Goal: Task Accomplishment & Management: Manage account settings

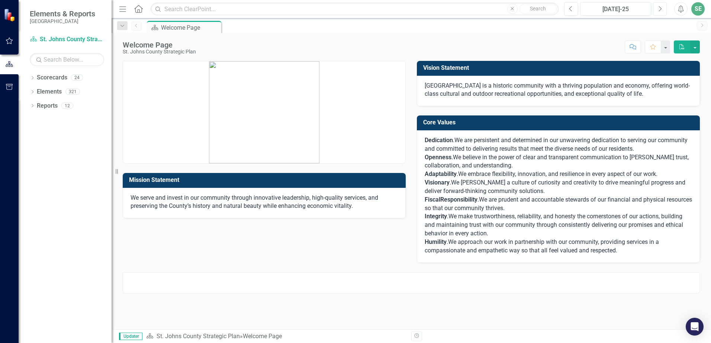
click at [660, 8] on icon "Next" at bounding box center [659, 9] width 4 height 7
click at [655, 9] on button "Next" at bounding box center [660, 8] width 14 height 13
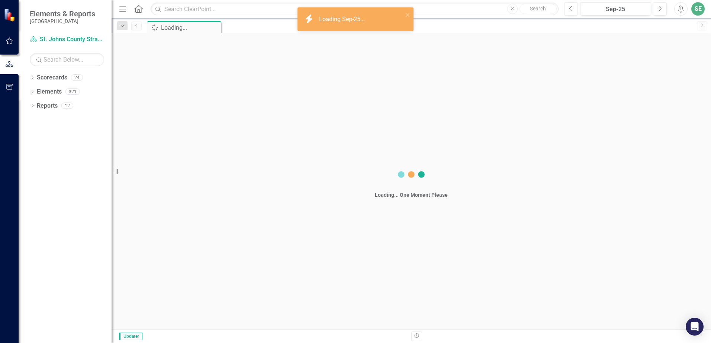
click at [567, 10] on button "Previous" at bounding box center [571, 8] width 14 height 13
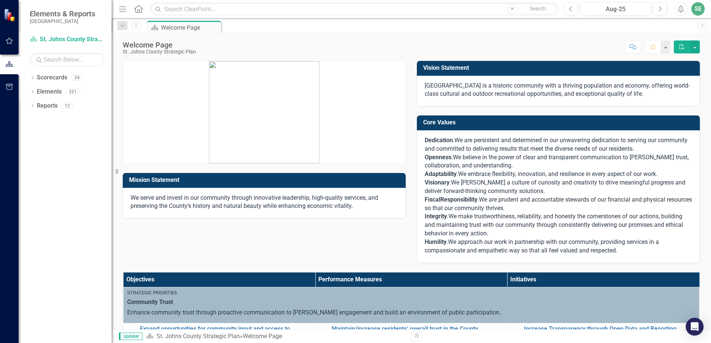
click at [8, 40] on icon "button" at bounding box center [9, 41] width 7 height 7
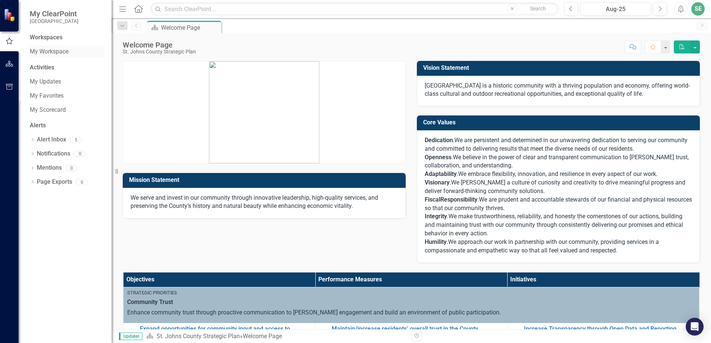
click at [51, 49] on link "My Workspace" at bounding box center [67, 52] width 74 height 9
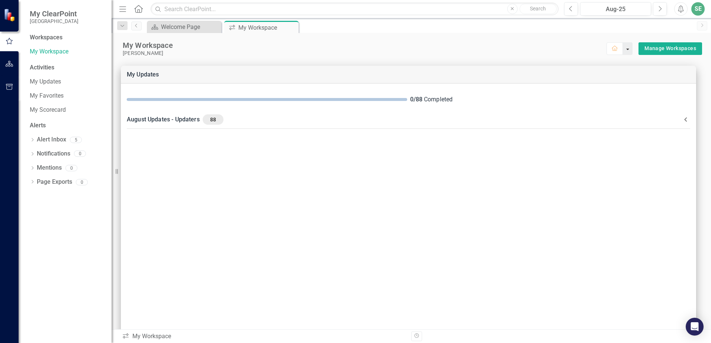
click at [623, 49] on button "button" at bounding box center [628, 48] width 10 height 13
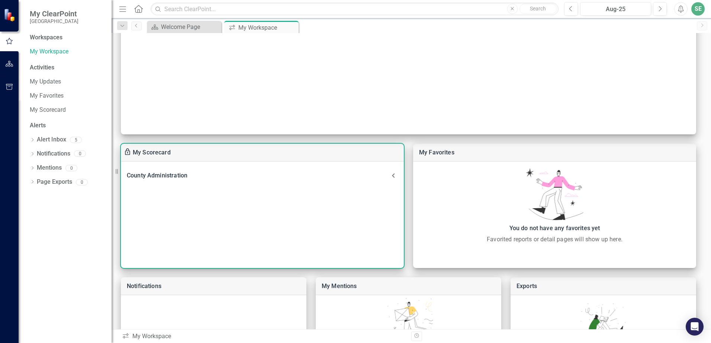
scroll to position [260, 0]
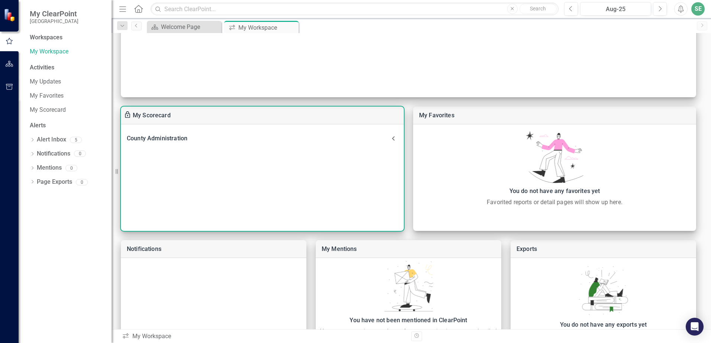
click at [197, 152] on div "County Administration Performance Measure Maintain/increase residents’ overall …" at bounding box center [262, 178] width 283 height 107
click at [193, 122] on div "My Scorecard" at bounding box center [262, 116] width 283 height 18
click at [191, 122] on div "My Scorecard" at bounding box center [262, 116] width 283 height 18
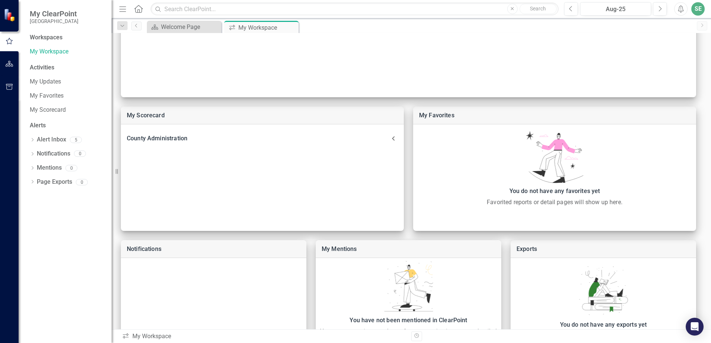
drag, startPoint x: 191, startPoint y: 122, endPoint x: 202, endPoint y: 156, distance: 36.8
click at [202, 156] on div "County Administration Performance Measure Maintain/increase residents’ overall …" at bounding box center [262, 178] width 283 height 107
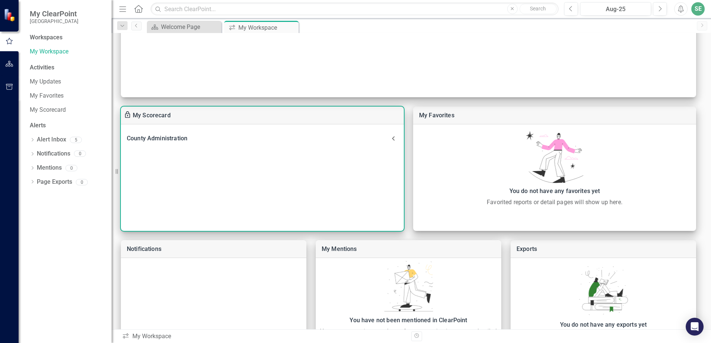
click at [394, 138] on icon at bounding box center [393, 138] width 9 height 9
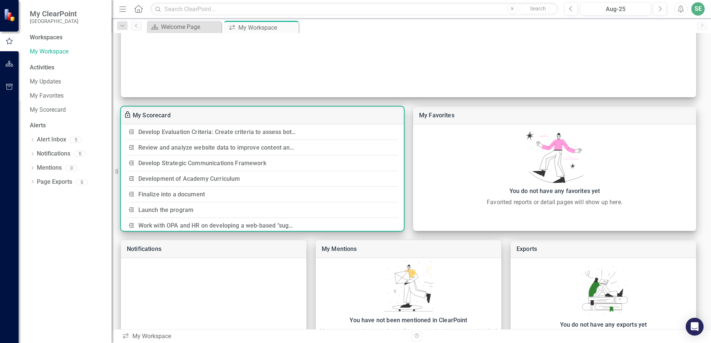
scroll to position [0, 0]
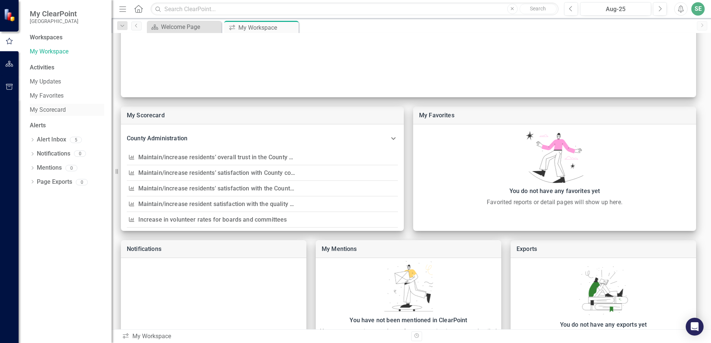
click at [59, 113] on link "My Scorecard" at bounding box center [67, 110] width 74 height 9
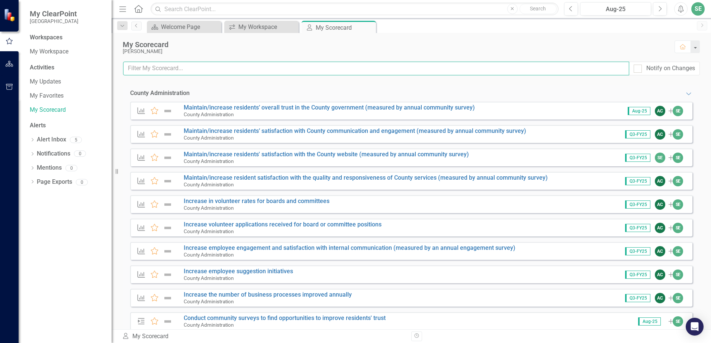
click at [170, 67] on input "text" at bounding box center [376, 69] width 506 height 14
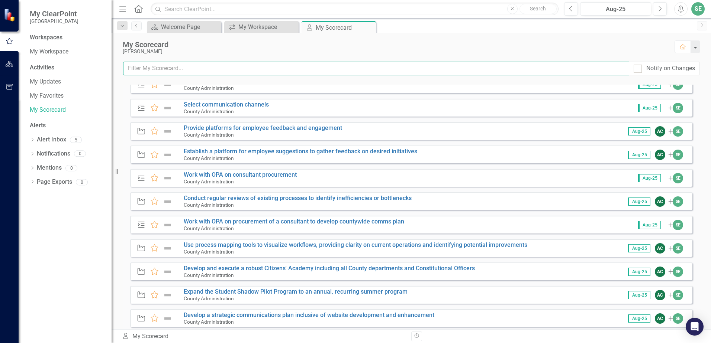
scroll to position [2033, 0]
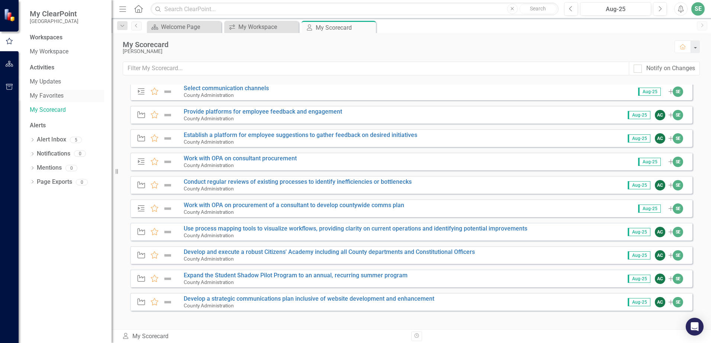
click at [38, 97] on link "My Favorites" at bounding box center [67, 96] width 74 height 9
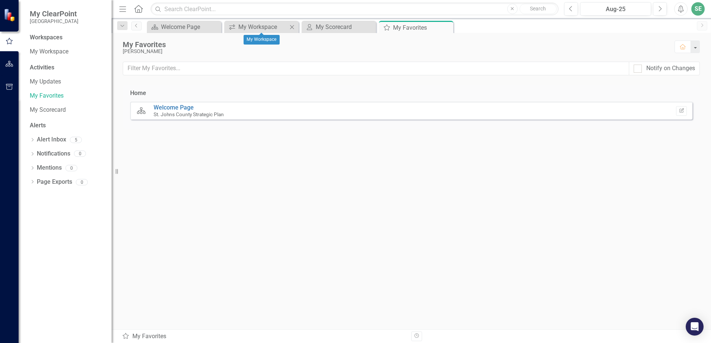
click at [293, 26] on icon "Close" at bounding box center [291, 27] width 7 height 6
click at [294, 27] on icon "Close" at bounding box center [291, 27] width 7 height 6
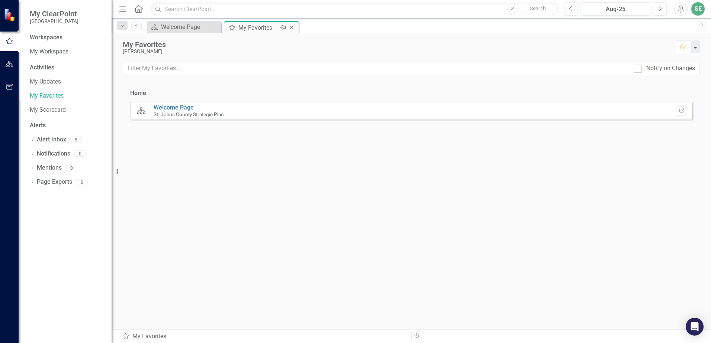
click at [293, 27] on icon "Close" at bounding box center [291, 28] width 7 height 6
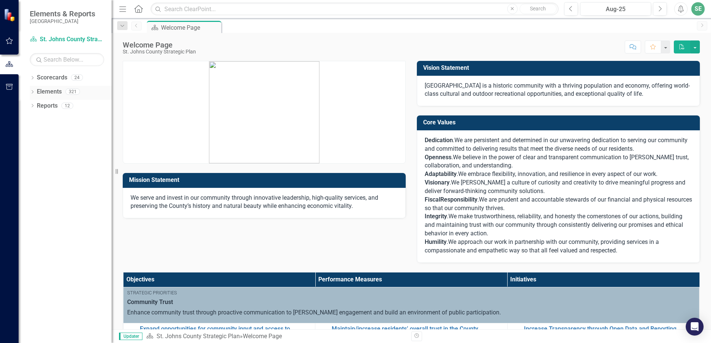
click at [33, 91] on icon "Dropdown" at bounding box center [32, 93] width 5 height 4
click at [35, 146] on div "Dropdown Reports 12" at bounding box center [71, 149] width 82 height 14
click at [33, 150] on icon "Dropdown" at bounding box center [32, 149] width 5 height 4
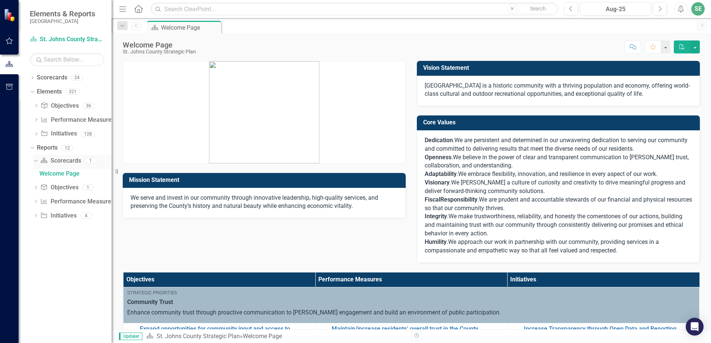
click at [48, 161] on icon "Scorecard" at bounding box center [43, 161] width 7 height 6
click at [56, 110] on link "Objective Objectives" at bounding box center [60, 106] width 38 height 9
click at [57, 136] on link "Initiative Initiatives" at bounding box center [59, 134] width 36 height 9
click at [84, 136] on div "128" at bounding box center [88, 134] width 14 height 6
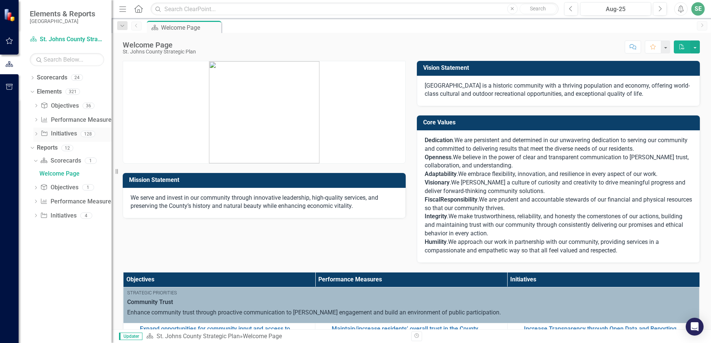
drag, startPoint x: 83, startPoint y: 135, endPoint x: 72, endPoint y: 133, distance: 11.0
click at [72, 133] on link "Initiative Initiatives" at bounding box center [59, 134] width 36 height 9
drag, startPoint x: 72, startPoint y: 133, endPoint x: 42, endPoint y: 132, distance: 30.1
click at [43, 132] on icon "Initiative" at bounding box center [44, 133] width 7 height 6
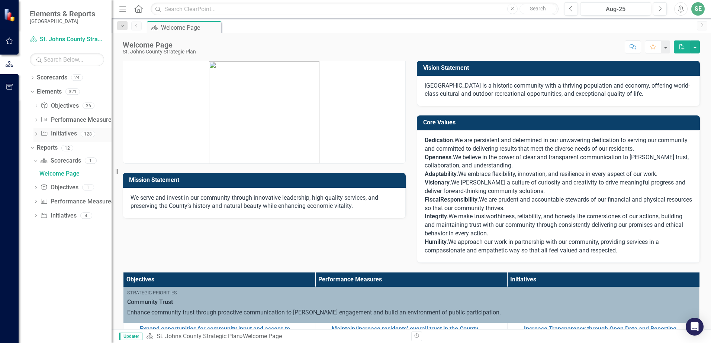
click at [35, 133] on icon "Dropdown" at bounding box center [35, 135] width 5 height 4
click at [35, 131] on icon "Dropdown" at bounding box center [35, 133] width 4 height 5
click at [8, 43] on icon "button" at bounding box center [10, 41] width 8 height 6
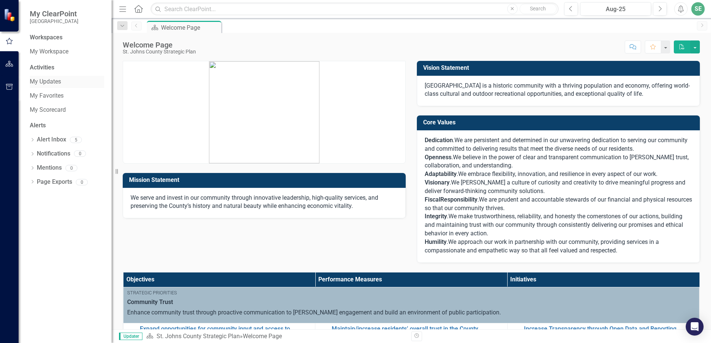
click at [86, 84] on link "My Updates" at bounding box center [67, 82] width 74 height 9
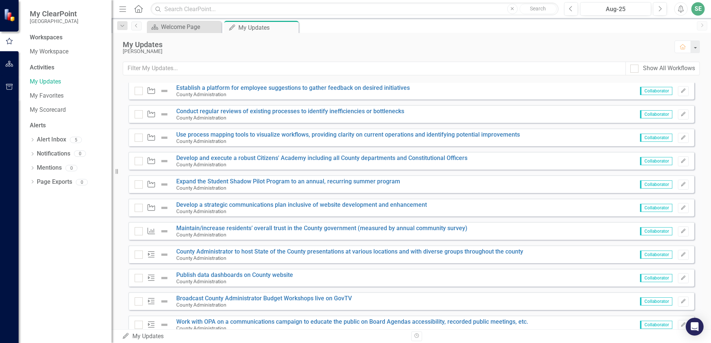
scroll to position [818, 0]
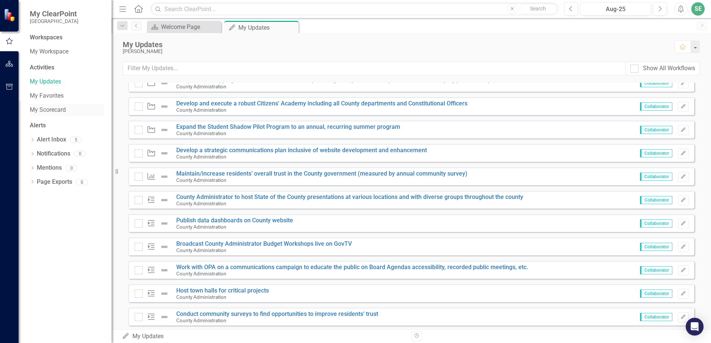
click at [55, 115] on div "My Scorecard" at bounding box center [67, 110] width 74 height 12
click at [49, 111] on link "My Scorecard" at bounding box center [67, 110] width 74 height 9
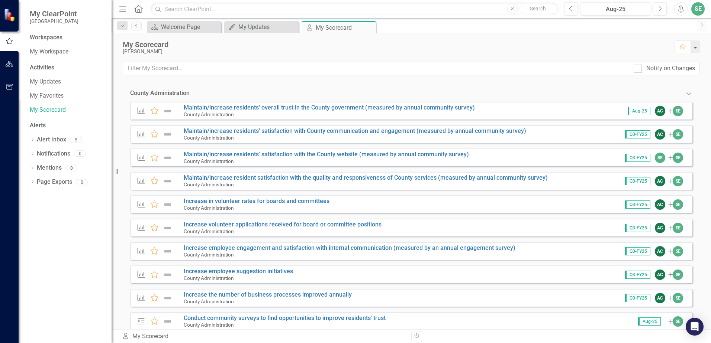
click at [685, 96] on icon "Expanded" at bounding box center [688, 94] width 7 height 6
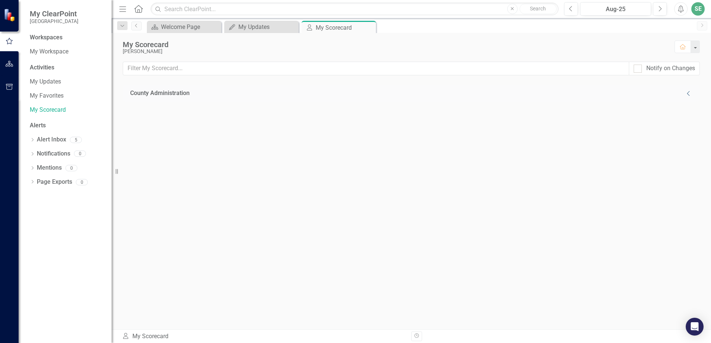
click at [691, 93] on icon "Collapse" at bounding box center [688, 94] width 7 height 6
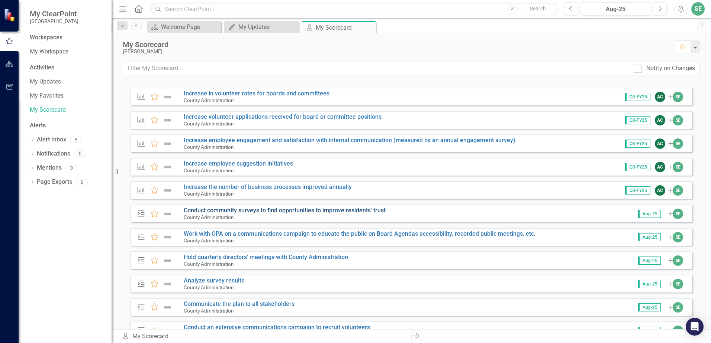
scroll to position [111, 0]
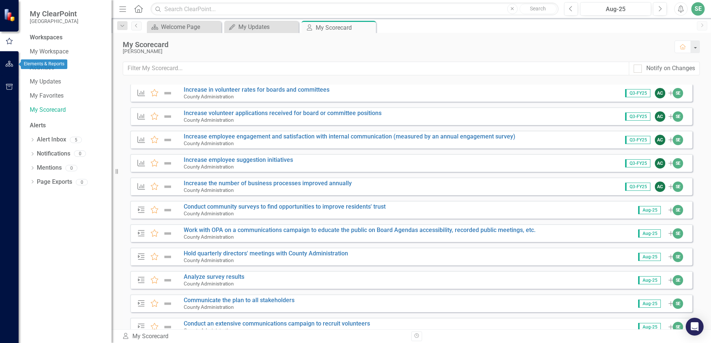
click at [9, 64] on icon "button" at bounding box center [10, 64] width 8 height 6
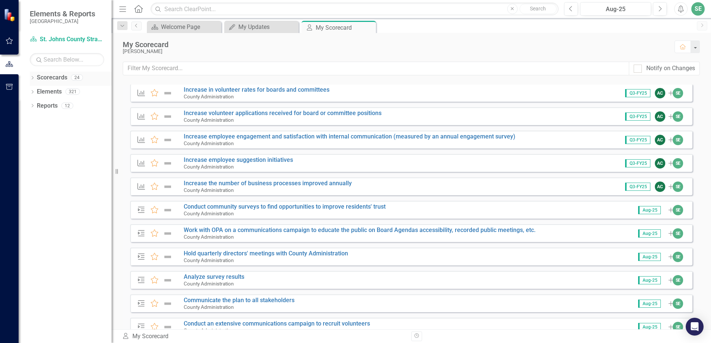
click at [34, 78] on icon "Dropdown" at bounding box center [32, 79] width 5 height 4
click at [44, 92] on link "St. Johns County Strategic Plan" at bounding box center [76, 92] width 71 height 9
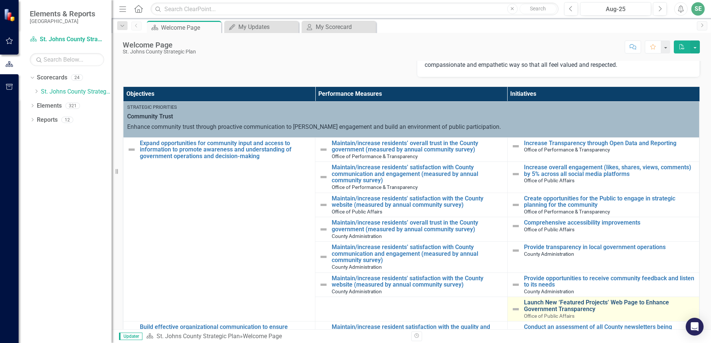
click at [534, 308] on link "Launch New ‘Featured Projects’ Web Page to Enhance Government Transparency" at bounding box center [609, 306] width 171 height 13
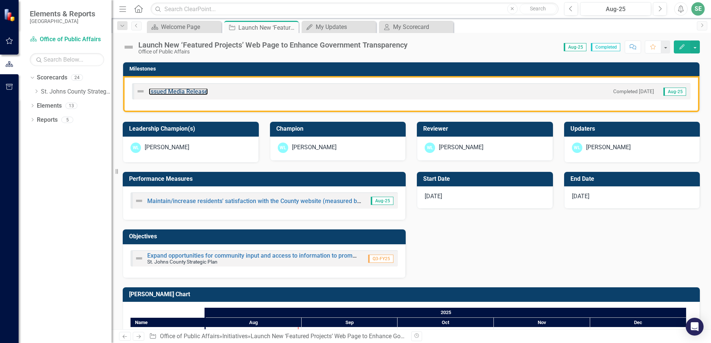
scroll to position [227, 0]
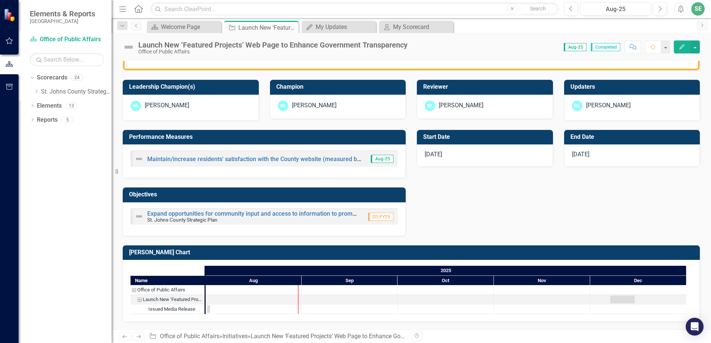
click at [227, 211] on div "Expand opportunities for community input and access to information to promote a…" at bounding box center [247, 216] width 224 height 13
click at [229, 215] on link "Expand opportunities for community input and access to information to promote a…" at bounding box center [359, 213] width 424 height 7
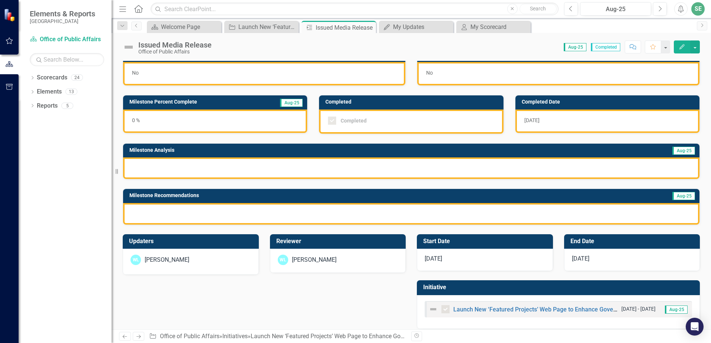
scroll to position [20, 0]
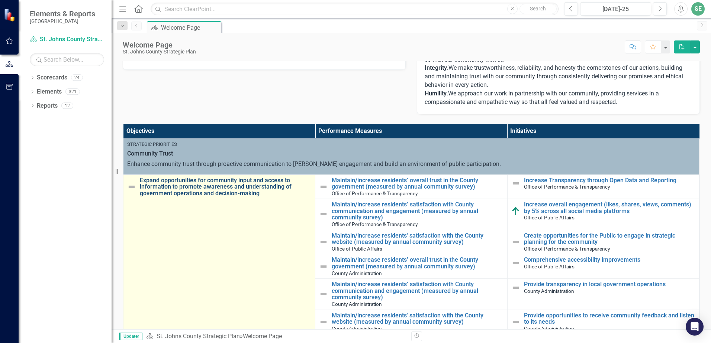
scroll to position [37, 0]
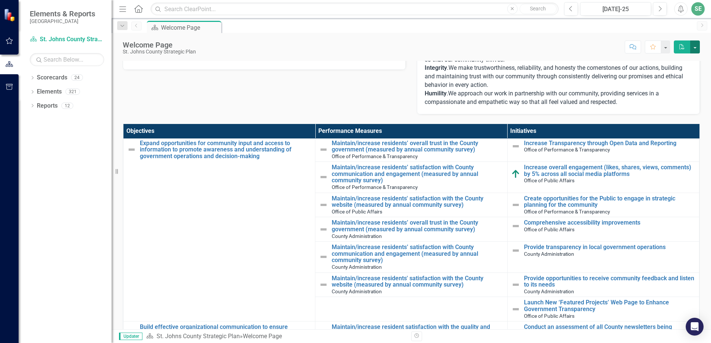
click at [698, 45] on button "button" at bounding box center [695, 47] width 10 height 13
click at [669, 43] on button "button" at bounding box center [665, 47] width 10 height 13
click at [320, 83] on div "Mission Statement We serve and invest in our community through innovative leade…" at bounding box center [411, 8] width 588 height 211
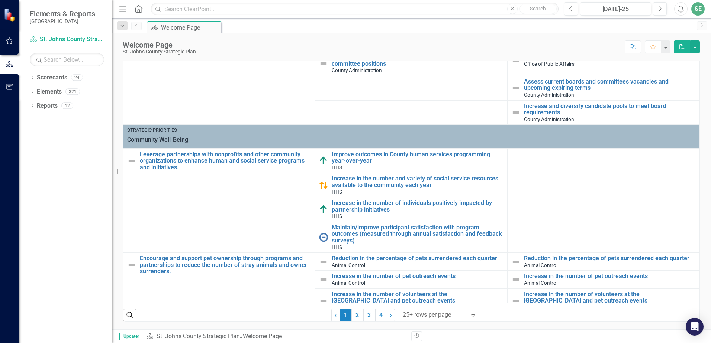
scroll to position [0, 0]
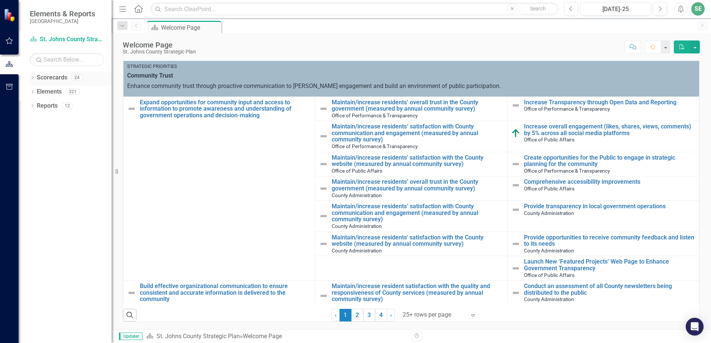
click at [33, 77] on icon "Dropdown" at bounding box center [32, 79] width 5 height 4
click at [37, 93] on icon "Dropdown" at bounding box center [36, 91] width 6 height 4
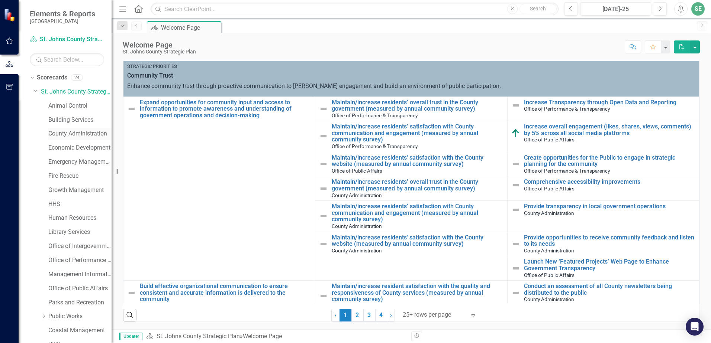
click at [85, 135] on link "County Administration" at bounding box center [79, 134] width 63 height 9
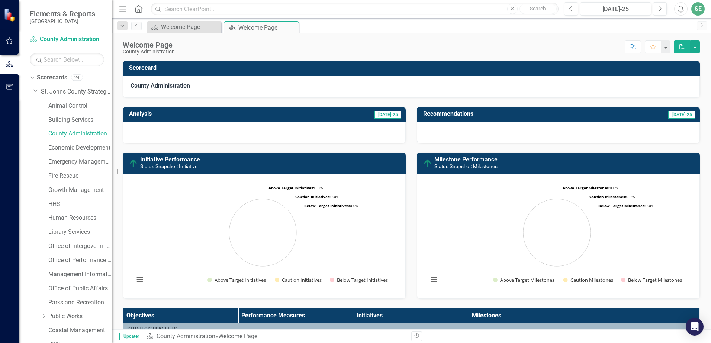
click at [391, 112] on span "[DATE]-25" at bounding box center [388, 115] width 28 height 8
click at [184, 26] on div "Welcome Page" at bounding box center [185, 26] width 49 height 9
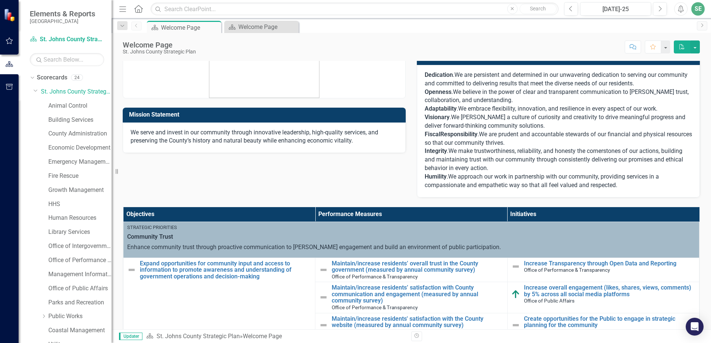
scroll to position [4, 0]
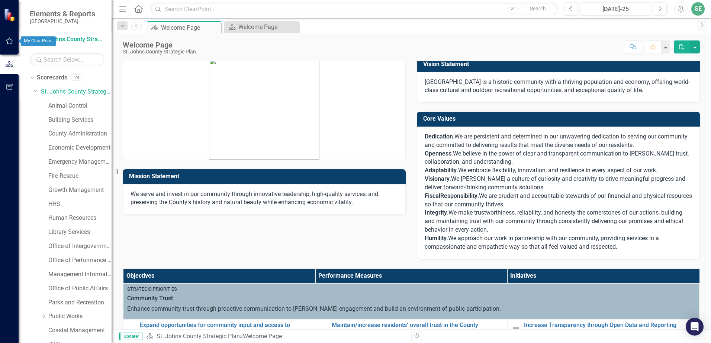
click at [12, 42] on icon "button" at bounding box center [10, 41] width 8 height 6
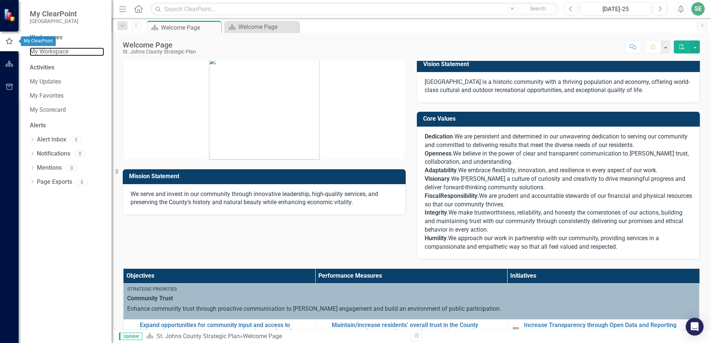
click at [51, 52] on link "My Workspace" at bounding box center [67, 52] width 74 height 9
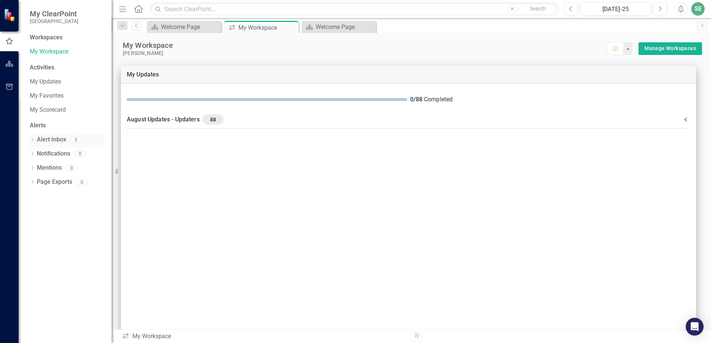
click at [54, 140] on link "Alert Inbox" at bounding box center [51, 140] width 29 height 9
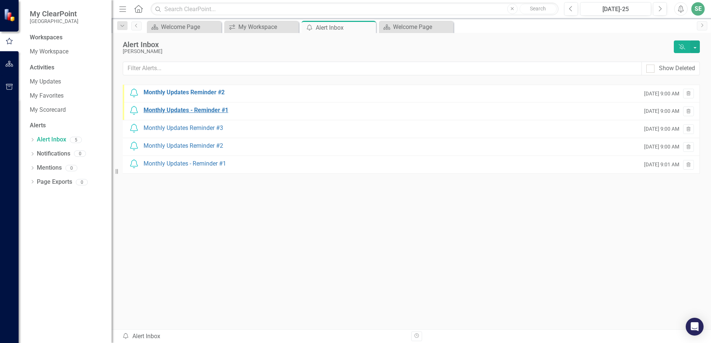
click at [206, 109] on div "Monthly Updates - Reminder #1" at bounding box center [185, 110] width 85 height 9
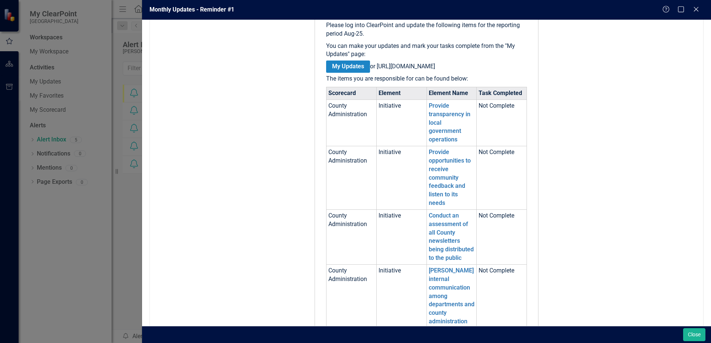
scroll to position [74, 0]
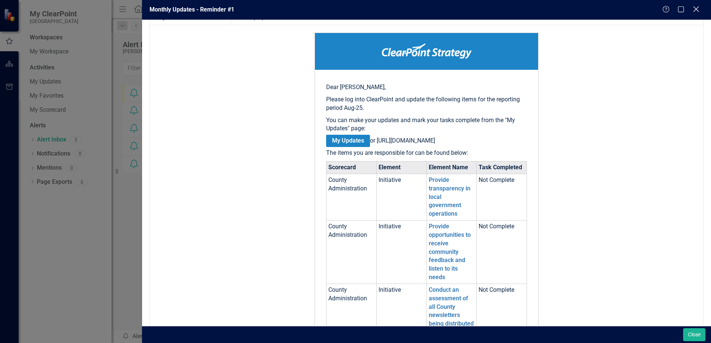
click at [699, 7] on icon "Close" at bounding box center [695, 9] width 9 height 7
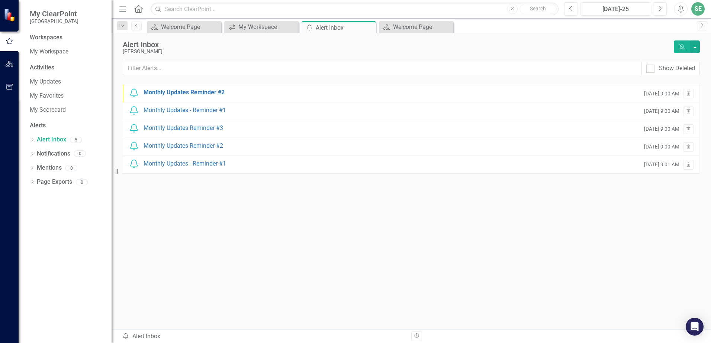
click at [14, 64] on button "button" at bounding box center [9, 64] width 17 height 16
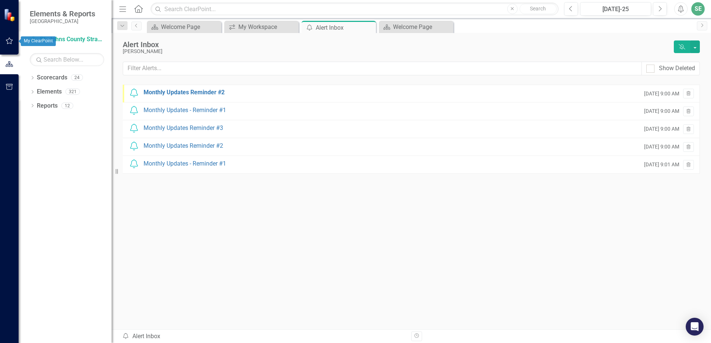
click at [12, 41] on icon "button" at bounding box center [10, 41] width 8 height 6
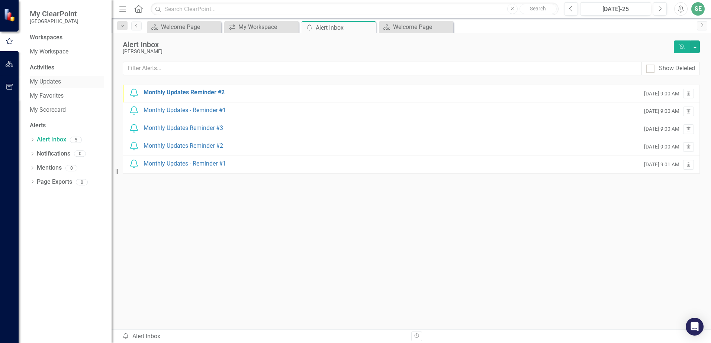
click at [50, 83] on link "My Updates" at bounding box center [67, 82] width 74 height 9
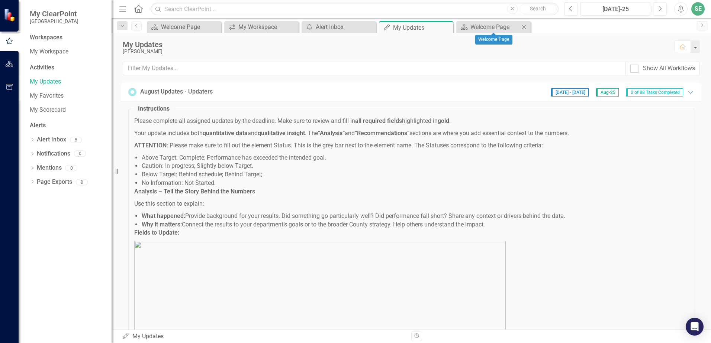
click at [524, 28] on icon "Close" at bounding box center [523, 27] width 7 height 6
click at [371, 25] on icon "Close" at bounding box center [368, 27] width 7 height 6
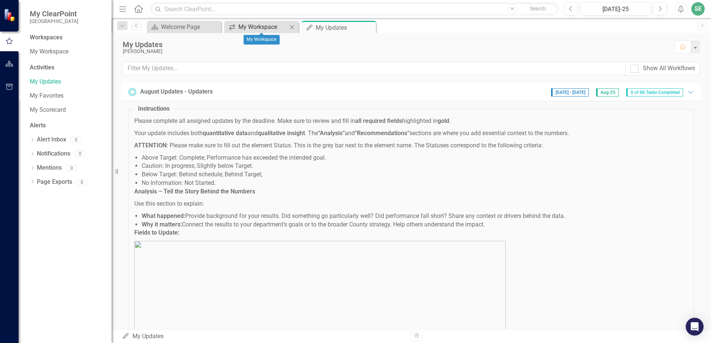
click at [275, 22] on div "My Workspace" at bounding box center [262, 26] width 49 height 9
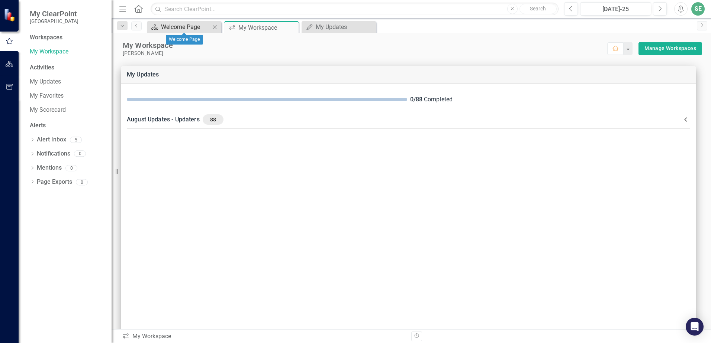
click at [176, 30] on div "Welcome Page" at bounding box center [185, 26] width 49 height 9
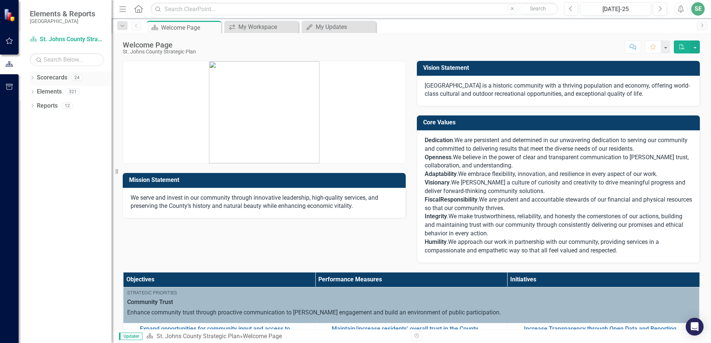
click at [33, 76] on div "Dropdown" at bounding box center [32, 78] width 5 height 6
click at [36, 92] on icon "Dropdown" at bounding box center [36, 91] width 6 height 4
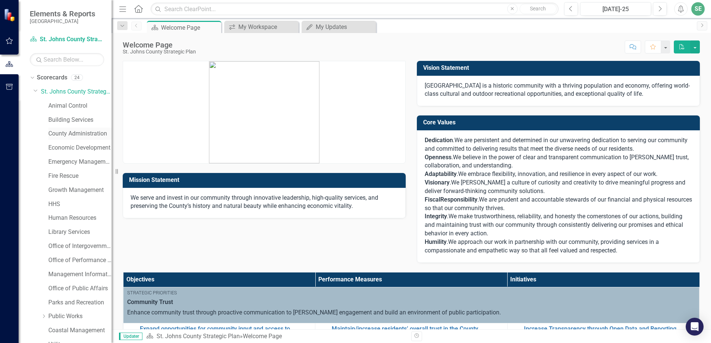
click at [68, 134] on link "County Administration" at bounding box center [79, 134] width 63 height 9
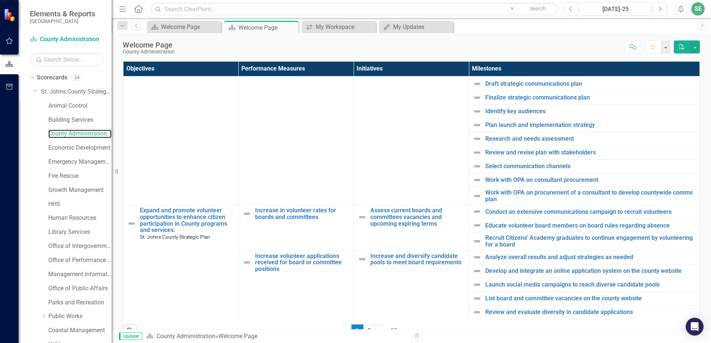
scroll to position [260, 0]
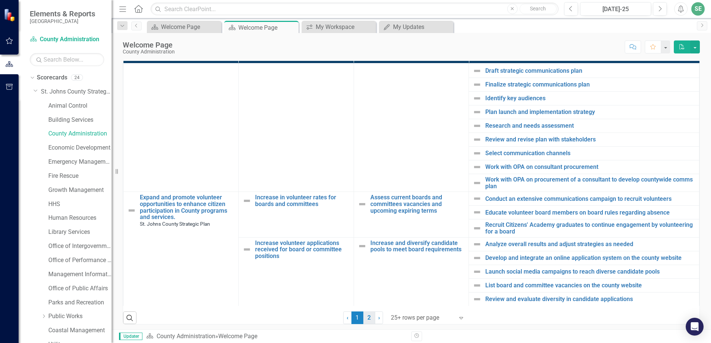
click at [365, 317] on link "2" at bounding box center [369, 318] width 12 height 13
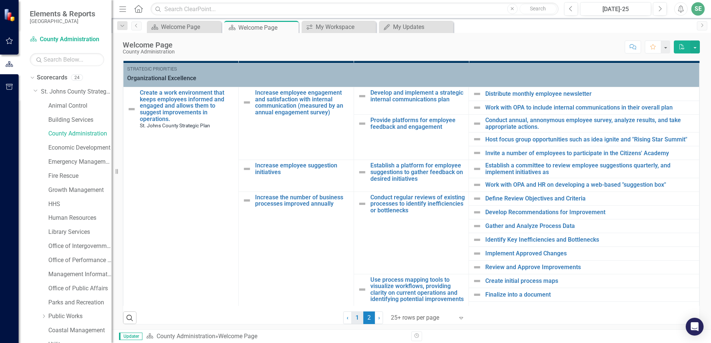
click at [356, 320] on link "1" at bounding box center [357, 318] width 12 height 13
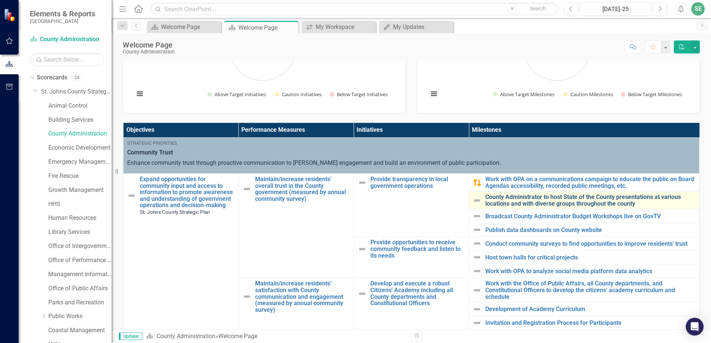
scroll to position [223, 0]
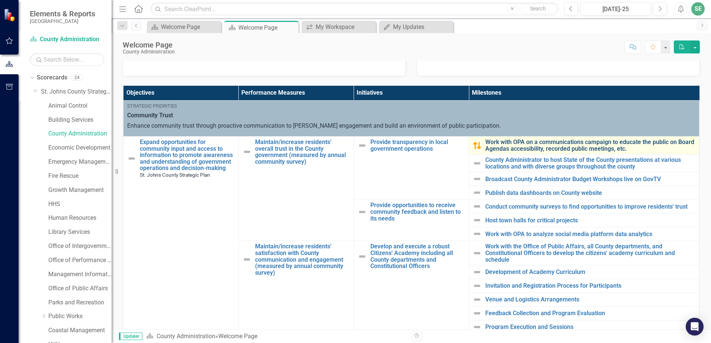
click at [524, 146] on link "Work with OPA on a communications campaign to educate the public on Board Agend…" at bounding box center [590, 145] width 210 height 13
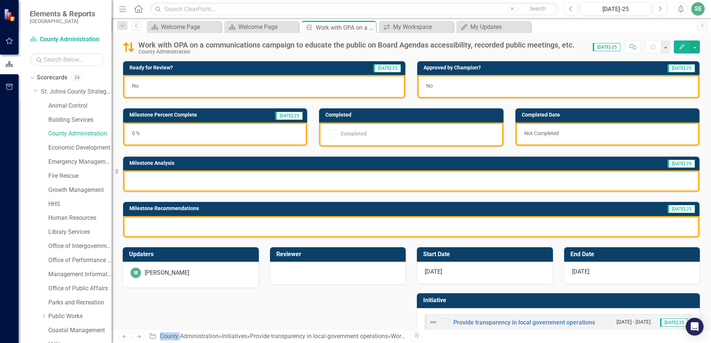
click at [612, 49] on span "[DATE]-25" at bounding box center [606, 47] width 28 height 8
click at [608, 48] on span "[DATE]-25" at bounding box center [606, 47] width 28 height 8
click at [368, 28] on icon "Close" at bounding box center [368, 28] width 7 height 6
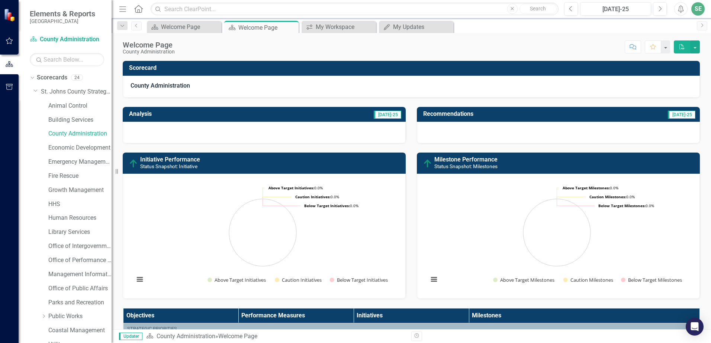
click at [395, 115] on span "[DATE]-25" at bounding box center [388, 115] width 28 height 8
click at [322, 25] on div "My Workspace" at bounding box center [340, 26] width 49 height 9
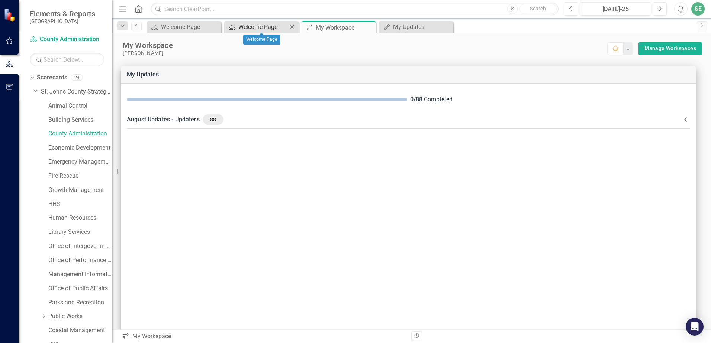
click at [241, 25] on div "Welcome Page" at bounding box center [262, 26] width 49 height 9
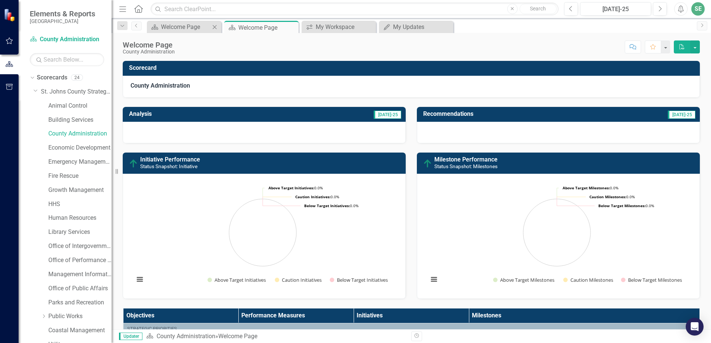
click at [169, 32] on div "Scorecard Welcome Page Close" at bounding box center [184, 27] width 74 height 12
click at [168, 29] on div "Welcome Page" at bounding box center [185, 26] width 49 height 9
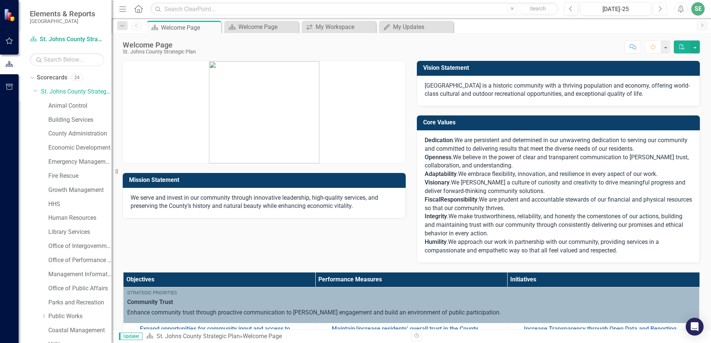
click at [656, 10] on button "Next" at bounding box center [660, 8] width 14 height 13
click at [693, 49] on button "button" at bounding box center [695, 47] width 10 height 13
click at [661, 11] on icon "Next" at bounding box center [659, 9] width 4 height 7
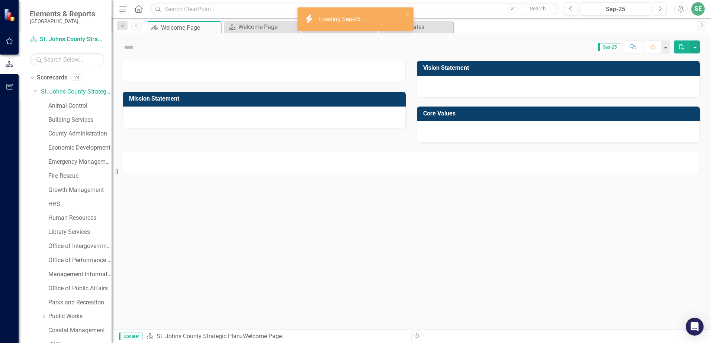
click at [660, 10] on icon "Next" at bounding box center [659, 9] width 4 height 7
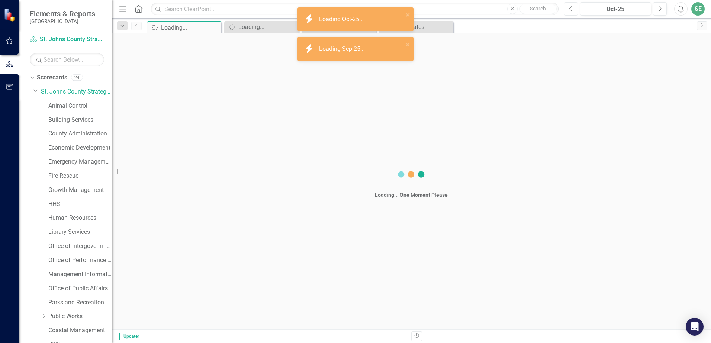
click at [571, 11] on icon "Previous" at bounding box center [571, 9] width 4 height 7
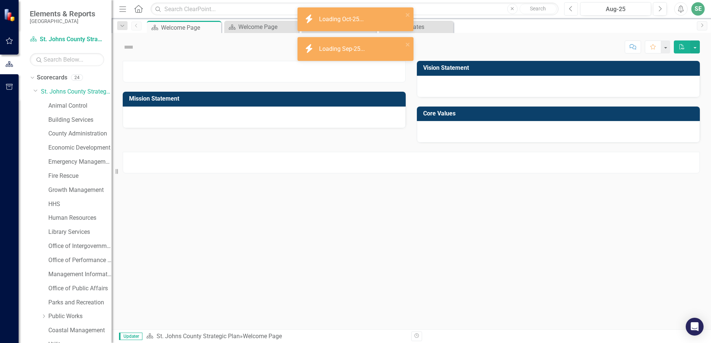
click at [571, 11] on icon "Previous" at bounding box center [571, 9] width 4 height 7
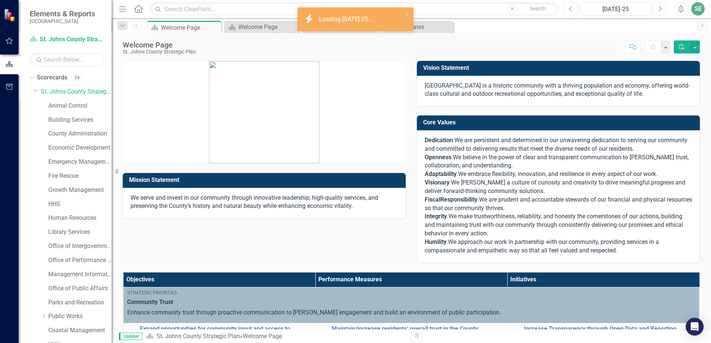
click at [659, 10] on icon "Next" at bounding box center [659, 9] width 4 height 7
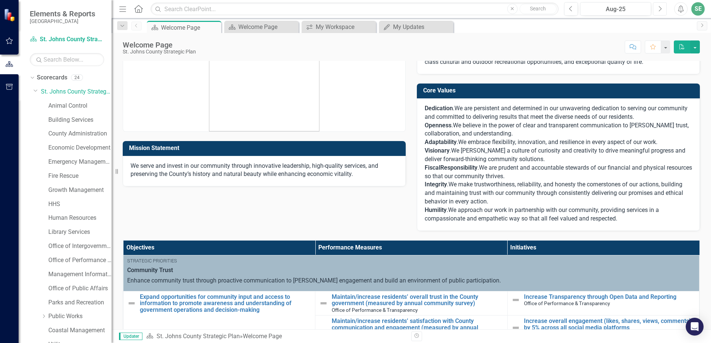
scroll to position [111, 0]
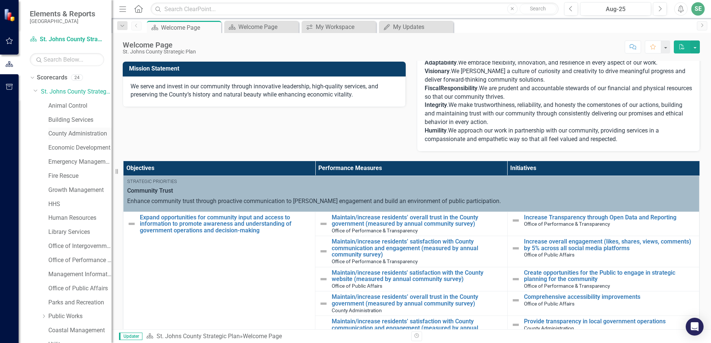
click at [65, 134] on link "County Administration" at bounding box center [79, 134] width 63 height 9
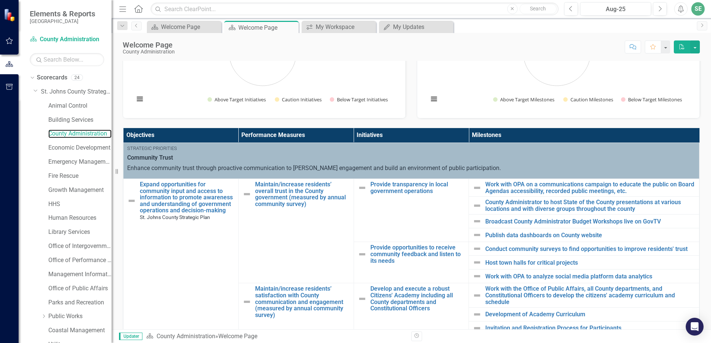
scroll to position [223, 0]
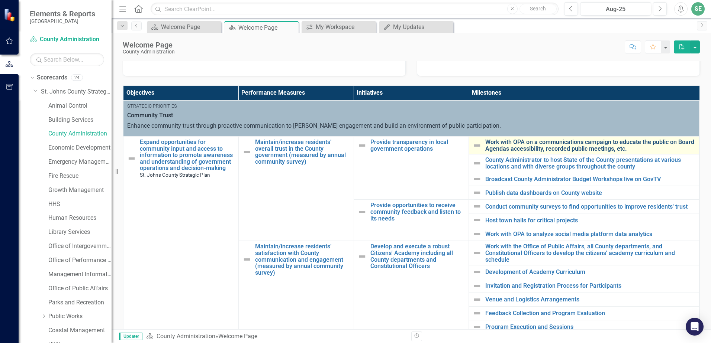
click at [518, 144] on link "Work with OPA on a communications campaign to educate the public on Board Agend…" at bounding box center [590, 145] width 210 height 13
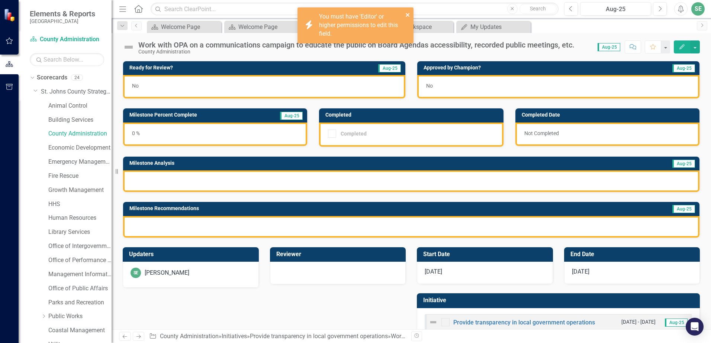
click at [406, 16] on icon "close" at bounding box center [407, 15] width 4 height 4
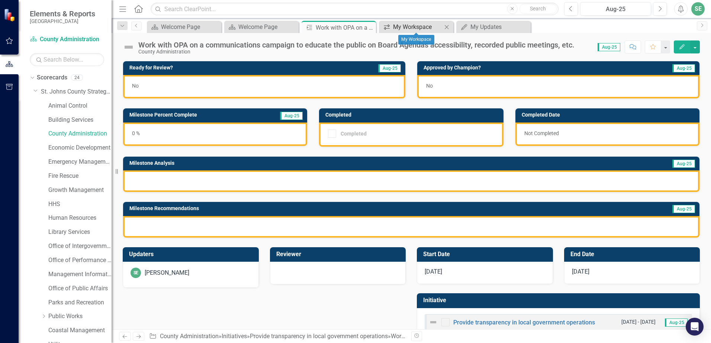
click at [426, 26] on div "My Workspace" at bounding box center [417, 26] width 49 height 9
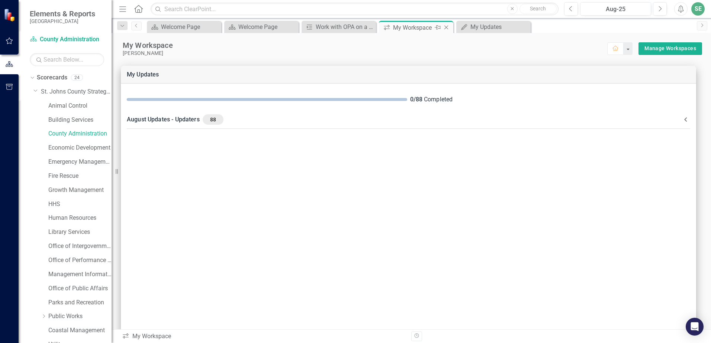
click at [447, 28] on icon "Close" at bounding box center [445, 28] width 7 height 6
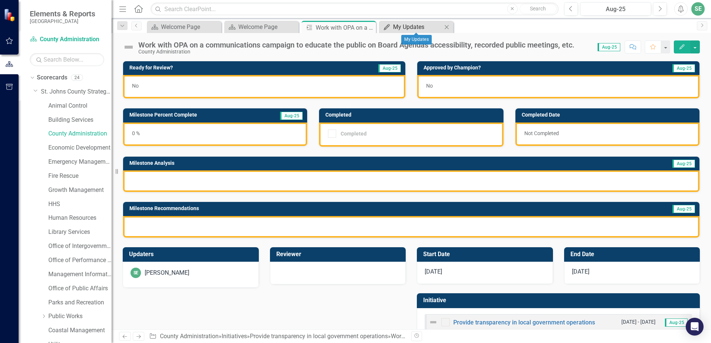
click at [409, 29] on div "My Updates" at bounding box center [417, 26] width 49 height 9
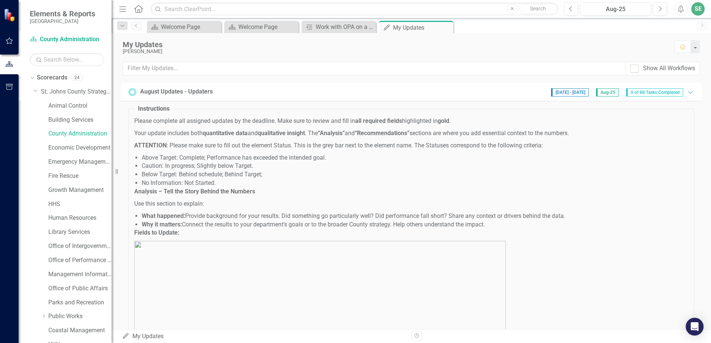
drag, startPoint x: 402, startPoint y: 29, endPoint x: 246, endPoint y: 54, distance: 158.3
click at [246, 54] on div "Menu Home Search Close Search Previous Aug-25 Next Alerts SE User Edit Profile …" at bounding box center [410, 171] width 599 height 343
drag, startPoint x: 246, startPoint y: 54, endPoint x: 253, endPoint y: 55, distance: 7.9
click at [249, 54] on div "[PERSON_NAME]" at bounding box center [395, 52] width 544 height 6
click at [437, 28] on icon at bounding box center [437, 27] width 6 height 4
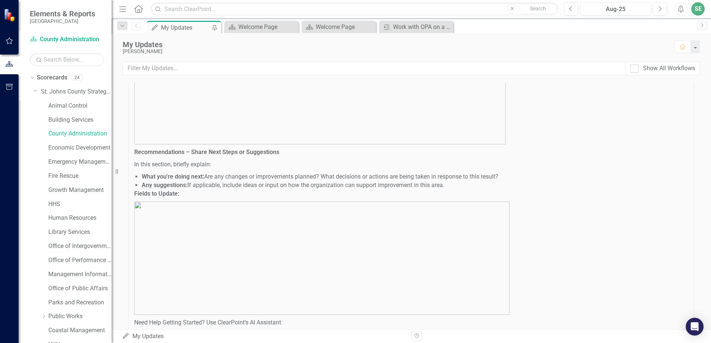
scroll to position [223, 0]
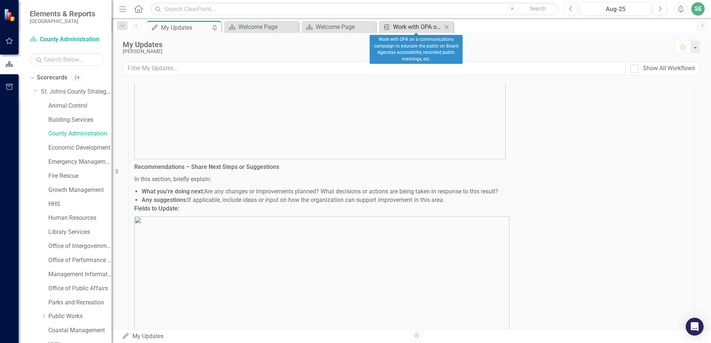
click at [406, 28] on div "Work with OPA on a communications campaign to educate the public on Board Agend…" at bounding box center [417, 26] width 49 height 9
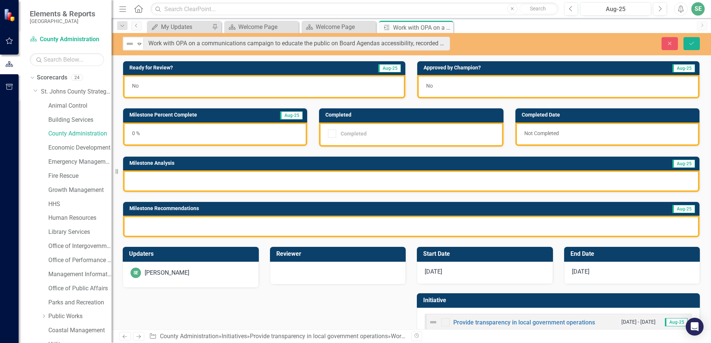
click at [539, 24] on div "My Updates My Updates Pin Scorecard Welcome Page Close Scorecard Welcome Page C…" at bounding box center [418, 27] width 547 height 12
click at [383, 243] on div "Reviewer" at bounding box center [337, 261] width 147 height 47
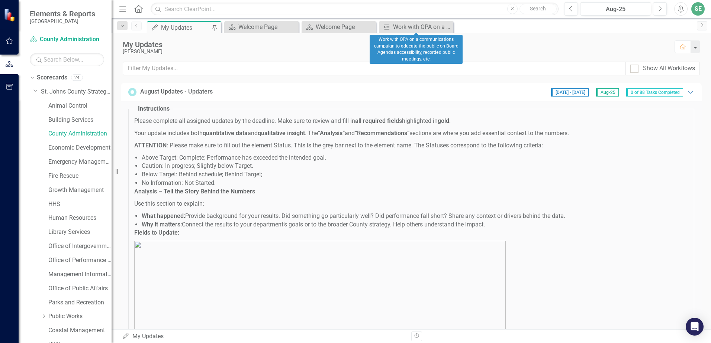
drag, startPoint x: 447, startPoint y: 28, endPoint x: 313, endPoint y: 37, distance: 134.8
click at [0, 0] on icon "Close" at bounding box center [0, 0] width 0 height 0
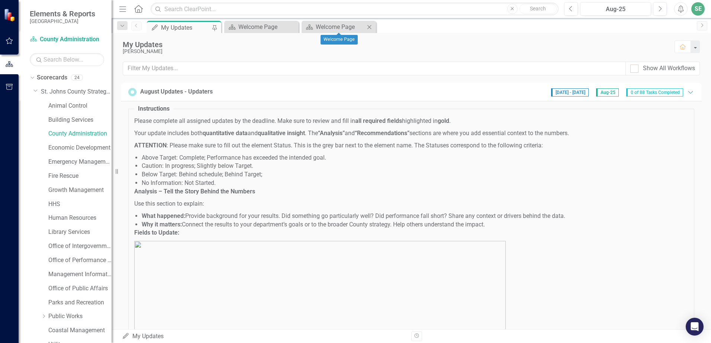
click at [371, 27] on icon "Close" at bounding box center [368, 27] width 7 height 6
click at [269, 30] on div "Welcome Page" at bounding box center [262, 26] width 49 height 9
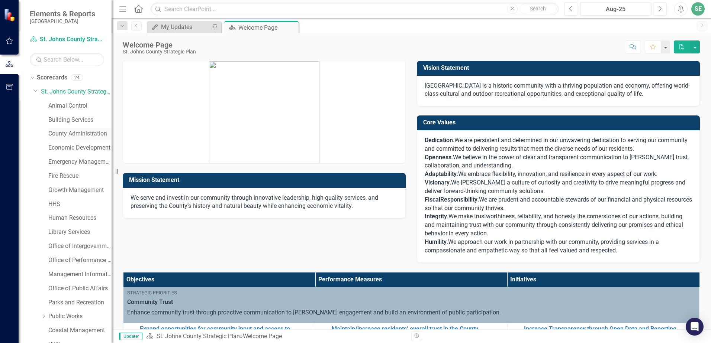
click at [82, 138] on link "County Administration" at bounding box center [79, 134] width 63 height 9
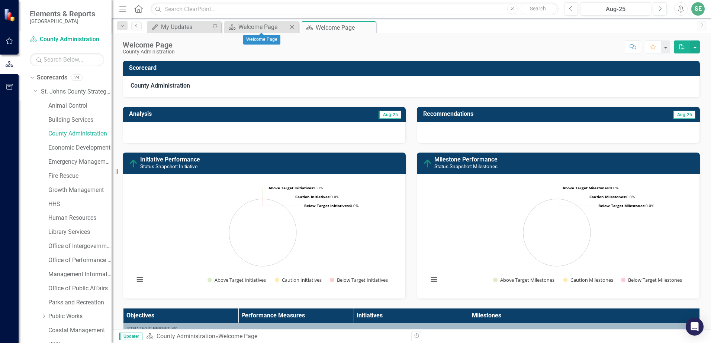
click at [292, 28] on icon "Close" at bounding box center [291, 27] width 7 height 6
click at [282, 28] on icon "Pin" at bounding box center [283, 27] width 6 height 7
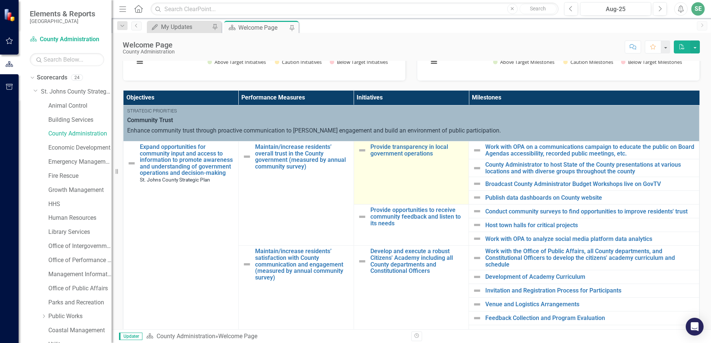
scroll to position [223, 0]
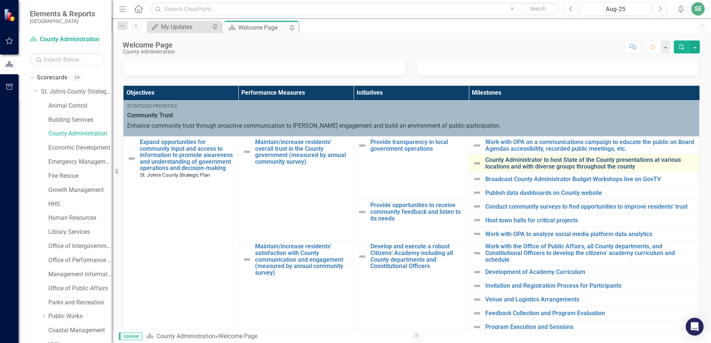
click at [506, 167] on link "County Administrator to host State of the County presentations at various locat…" at bounding box center [590, 163] width 210 height 13
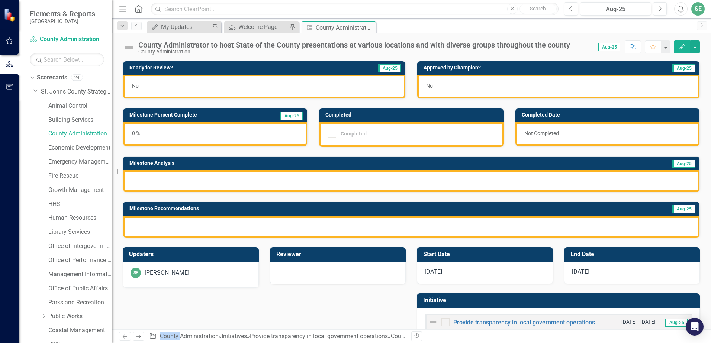
click at [139, 129] on div "0 %" at bounding box center [215, 134] width 184 height 23
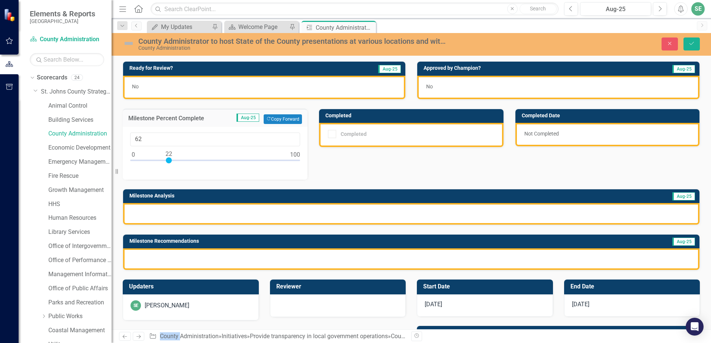
type input "100"
drag, startPoint x: 139, startPoint y: 129, endPoint x: 332, endPoint y: 162, distance: 195.4
click at [332, 162] on div "Ready for Review? Aug-25 No Approved by Champion? Aug-25 No Milestone Percent C…" at bounding box center [411, 161] width 588 height 219
click at [129, 44] on img at bounding box center [129, 44] width 12 height 12
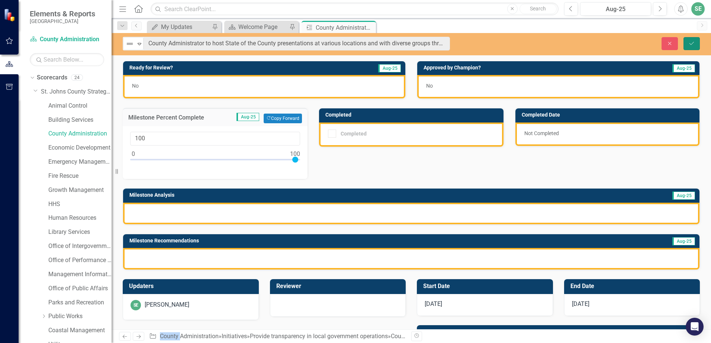
click at [694, 46] on button "Save" at bounding box center [691, 43] width 16 height 13
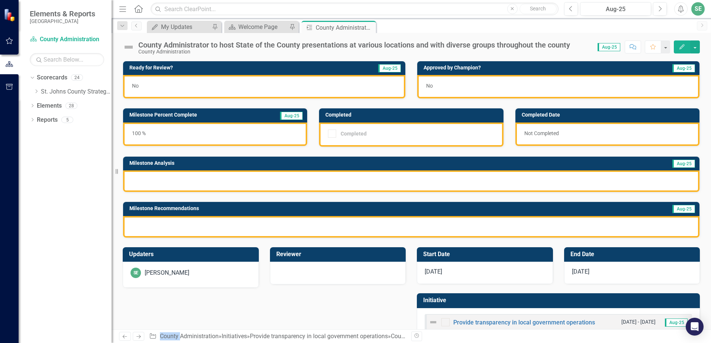
click at [330, 135] on div at bounding box center [332, 134] width 8 height 8
click at [126, 48] on img at bounding box center [129, 47] width 12 height 12
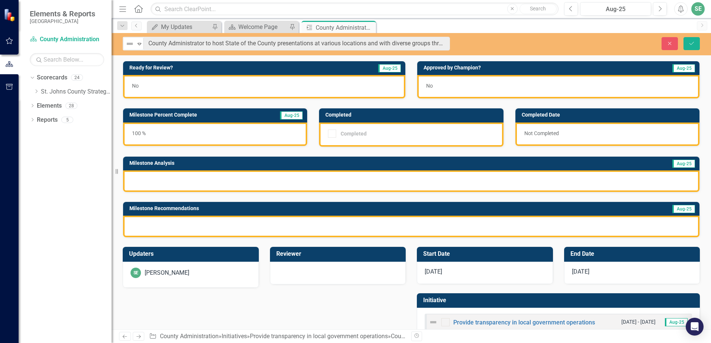
click at [182, 152] on div "Milestone Analysis Aug-25" at bounding box center [411, 169] width 588 height 45
click at [670, 48] on button "Close" at bounding box center [669, 43] width 16 height 13
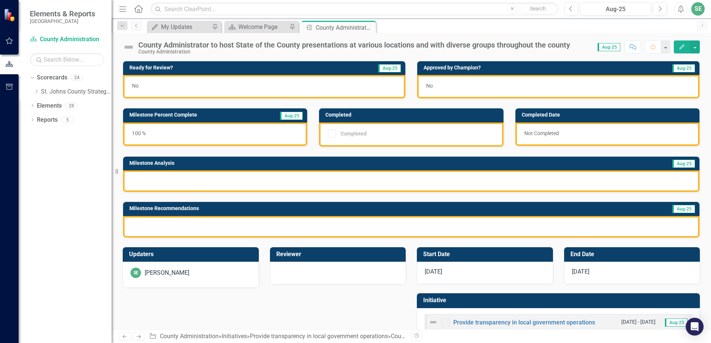
click at [345, 141] on div "Completed" at bounding box center [411, 135] width 184 height 24
click at [331, 135] on div at bounding box center [332, 134] width 8 height 8
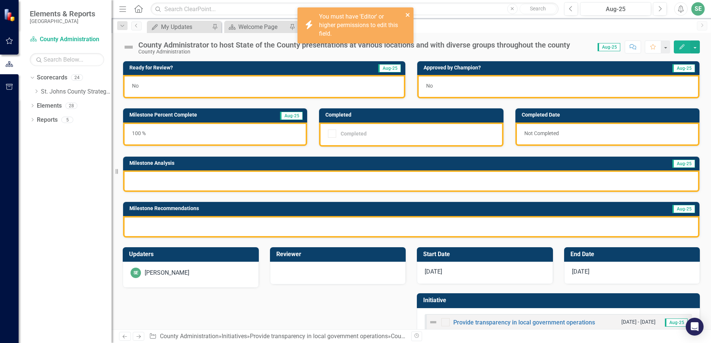
click at [407, 14] on icon "close" at bounding box center [407, 15] width 5 height 6
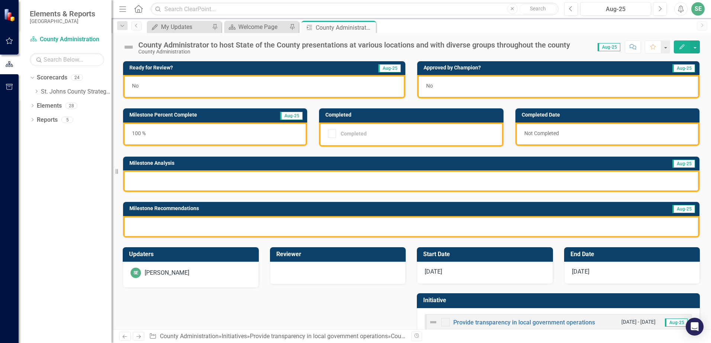
click at [150, 185] on div at bounding box center [411, 182] width 576 height 22
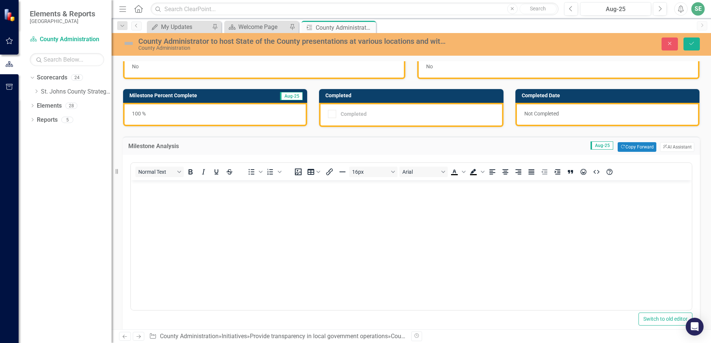
scroll to position [37, 0]
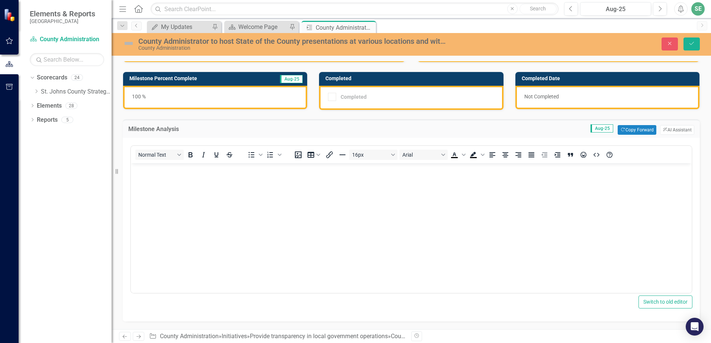
click at [149, 190] on body "Rich Text Area. Press ALT-0 for help." at bounding box center [411, 219] width 560 height 111
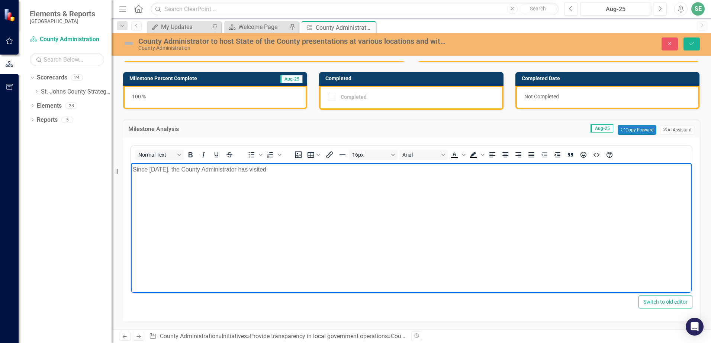
click at [281, 171] on p "Since [DATE], the County Administrator has visited" at bounding box center [411, 169] width 557 height 9
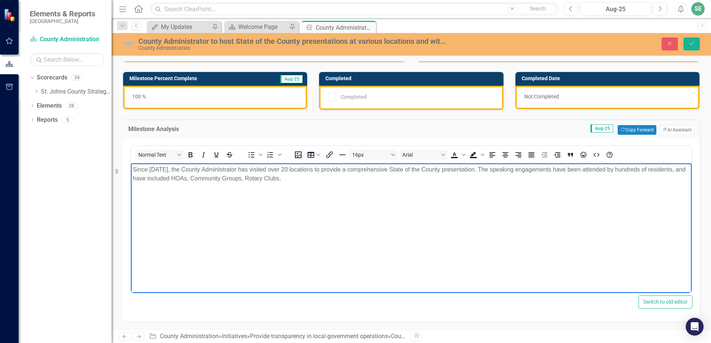
click at [315, 183] on p "Since [DATE], the County Administrator has visited over 20 locations to provide…" at bounding box center [411, 174] width 557 height 18
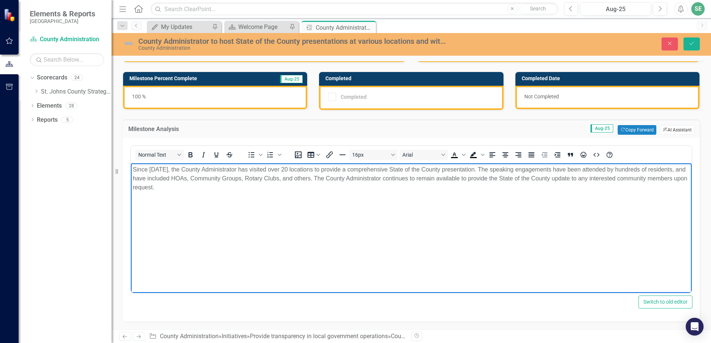
click at [663, 131] on button "ClearPoint AI AI Assistant" at bounding box center [677, 130] width 34 height 10
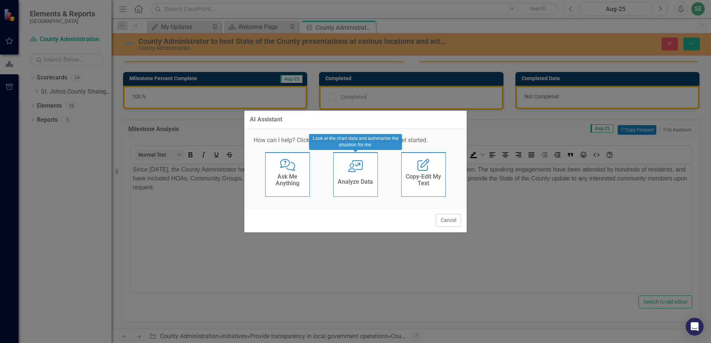
click at [357, 181] on h4 "Analyze Data" at bounding box center [354, 182] width 35 height 7
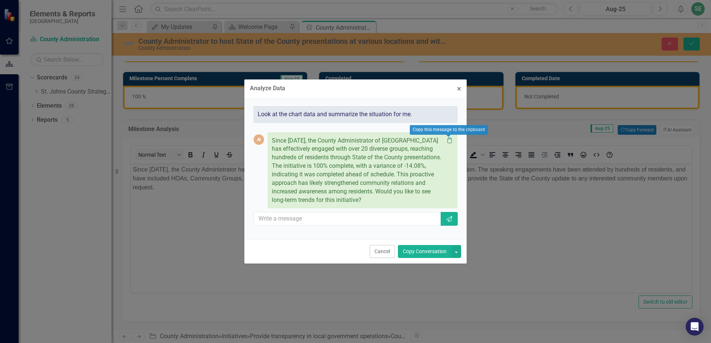
click at [447, 142] on icon at bounding box center [449, 141] width 4 height 6
drag, startPoint x: 458, startPoint y: 86, endPoint x: 217, endPoint y: 6, distance: 254.0
click at [458, 86] on span "×" at bounding box center [459, 88] width 4 height 9
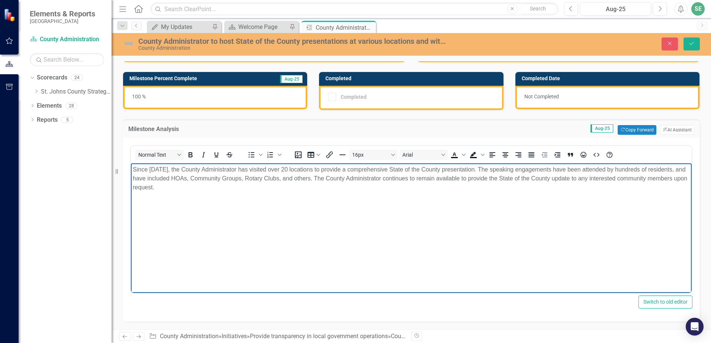
drag, startPoint x: 178, startPoint y: 191, endPoint x: 233, endPoint y: 334, distance: 152.8
click at [131, 170] on html "Since [DATE], the County Administrator has visited over 20 locations to provide…" at bounding box center [411, 219] width 560 height 111
click at [319, 211] on body "Since [DATE], the County Administrator of [GEOGRAPHIC_DATA] has effectively eng…" at bounding box center [411, 219] width 560 height 111
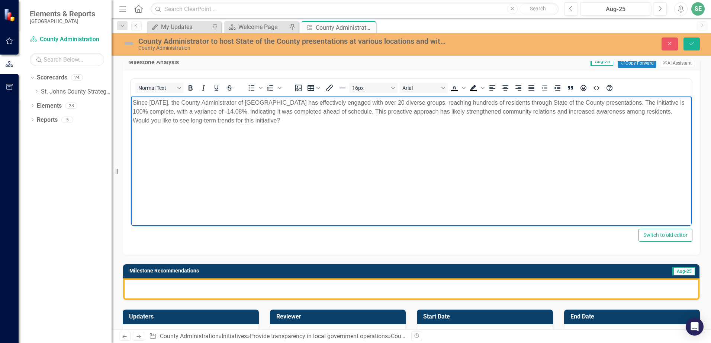
scroll to position [186, 0]
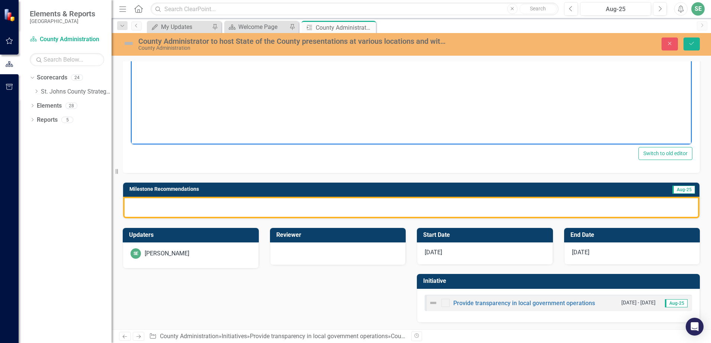
click at [425, 253] on span "[DATE]" at bounding box center [432, 252] width 17 height 7
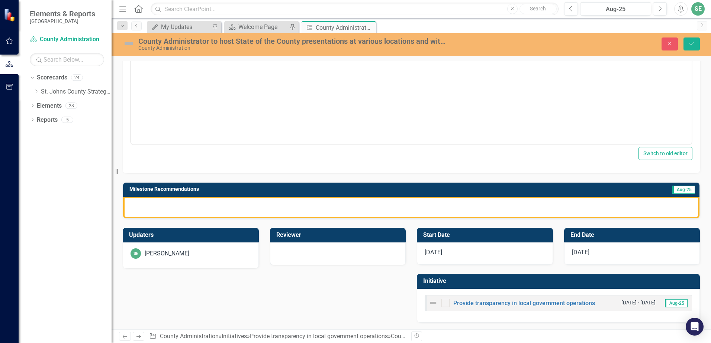
click at [425, 253] on span "[DATE]" at bounding box center [432, 252] width 17 height 7
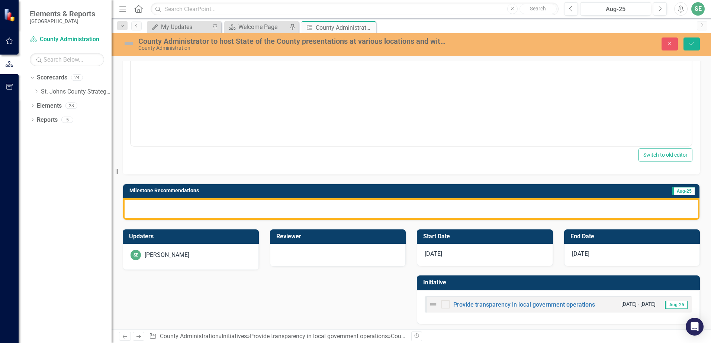
scroll to position [186, 0]
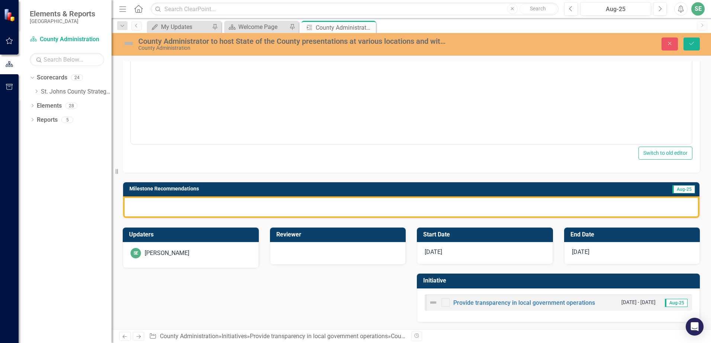
click at [425, 253] on span "[DATE]" at bounding box center [432, 252] width 17 height 7
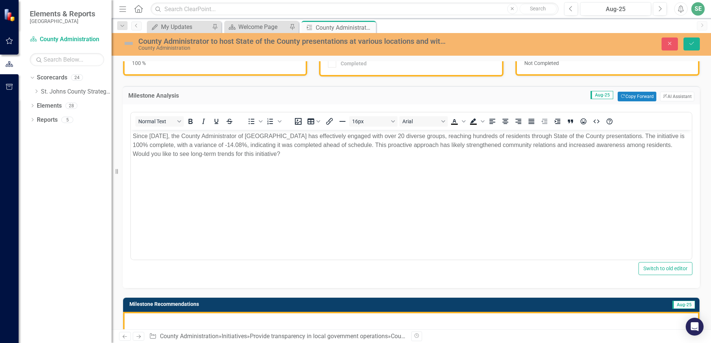
scroll to position [0, 0]
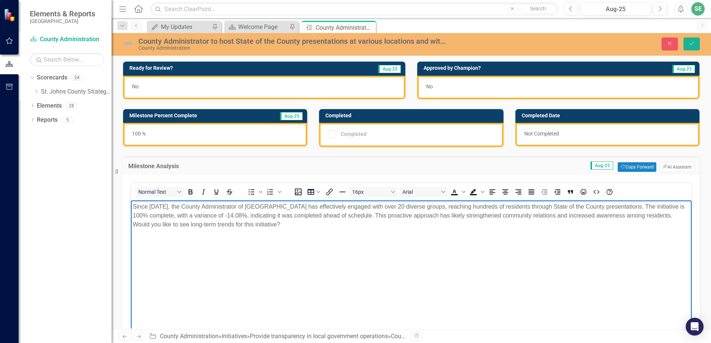
drag, startPoint x: 276, startPoint y: 225, endPoint x: 135, endPoint y: 209, distance: 142.1
click at [135, 209] on p "Since [DATE], the County Administrator of [GEOGRAPHIC_DATA] has effectively eng…" at bounding box center [411, 216] width 557 height 27
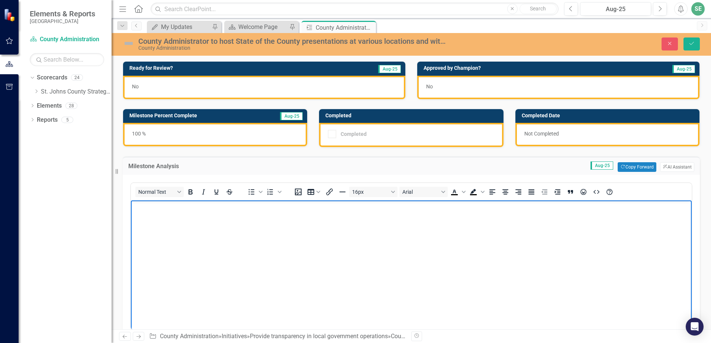
click at [117, 201] on div "Milestone Analysis Aug-25 Copy Forward Copy Forward ClearPoint AI AI Assistant …" at bounding box center [411, 253] width 588 height 211
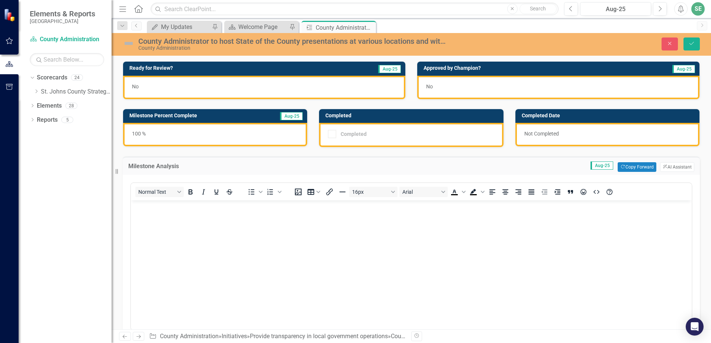
scroll to position [186, 0]
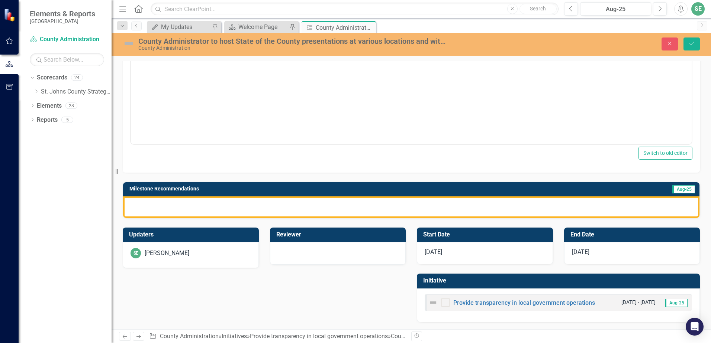
click at [506, 253] on div "[DATE]" at bounding box center [485, 253] width 136 height 22
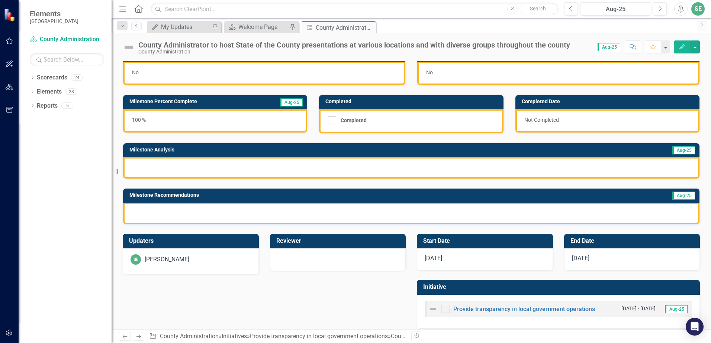
scroll to position [20, 0]
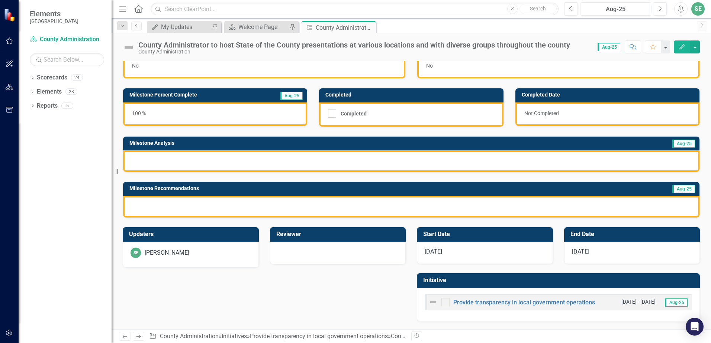
click at [456, 246] on div "3/1/25" at bounding box center [485, 253] width 136 height 22
click at [456, 246] on div "[DATE]" at bounding box center [485, 253] width 136 height 22
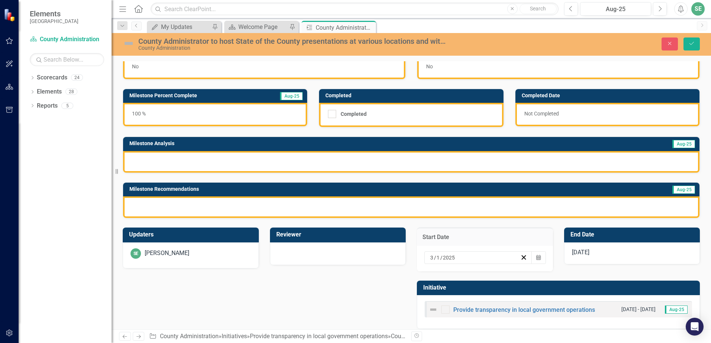
click at [324, 277] on div "Updaters SE Savannah Evans Reviewer Start Date 3 / 1 / 2025 Calendar End Date 9…" at bounding box center [411, 274] width 588 height 111
click at [307, 282] on div "Updaters SE Savannah Evans Reviewer Start Date 3 / 1 / 2025 Calendar End Date 9…" at bounding box center [411, 274] width 588 height 111
click at [536, 259] on icon "button" at bounding box center [538, 257] width 4 height 5
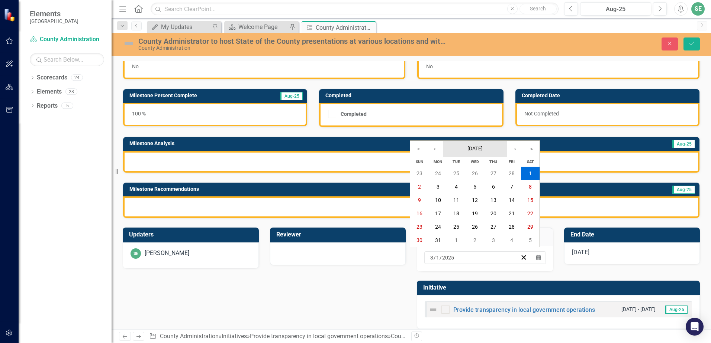
click at [467, 149] on span "March 2025" at bounding box center [474, 149] width 15 height 6
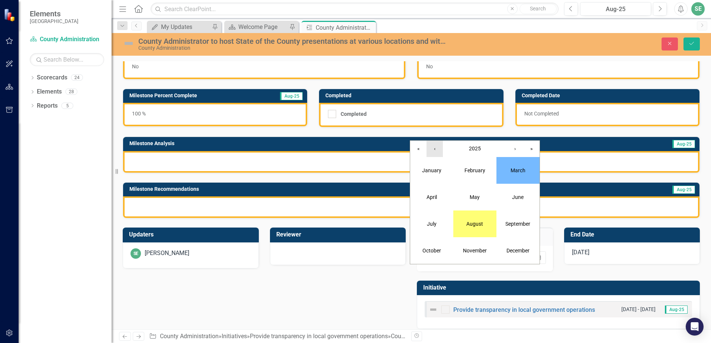
click at [439, 147] on button "‹" at bounding box center [434, 149] width 16 height 16
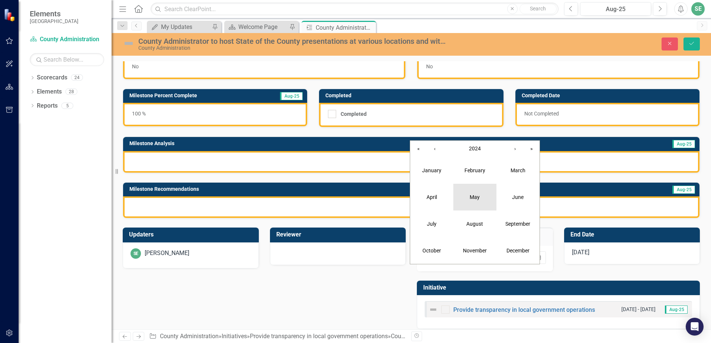
click at [471, 193] on button "May" at bounding box center [474, 197] width 43 height 27
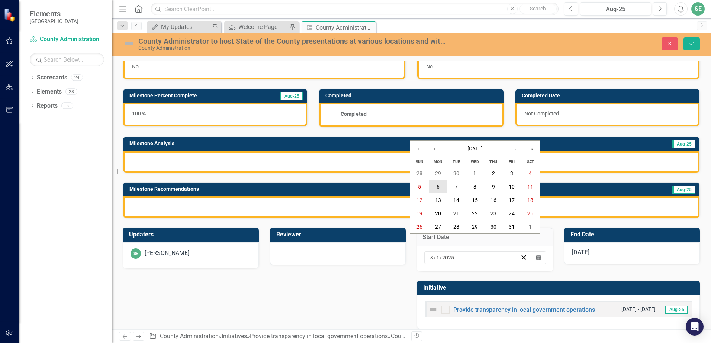
click at [435, 186] on button "6" at bounding box center [438, 186] width 19 height 13
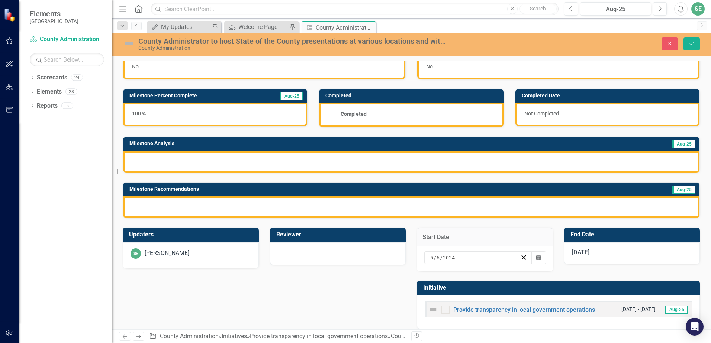
click at [347, 271] on div "Updaters SE Savannah Evans Reviewer Start Date 5 / 6 / 2024 Calendar End Date 9…" at bounding box center [411, 274] width 588 height 111
drag, startPoint x: 693, startPoint y: 46, endPoint x: 691, endPoint y: 55, distance: 9.0
click at [693, 46] on icon "Save" at bounding box center [691, 43] width 7 height 5
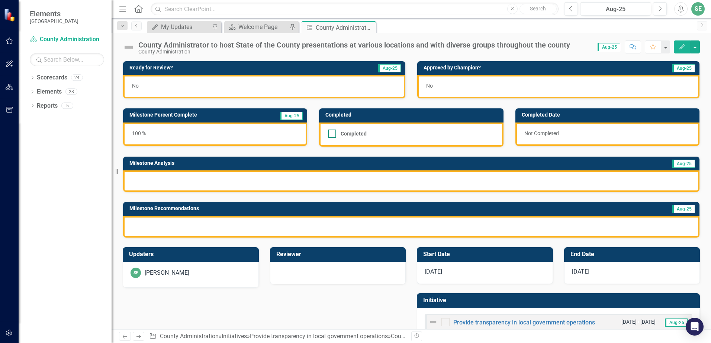
click at [329, 135] on div at bounding box center [332, 134] width 8 height 8
click at [329, 135] on input "Completed" at bounding box center [330, 132] width 5 height 5
checkbox input "true"
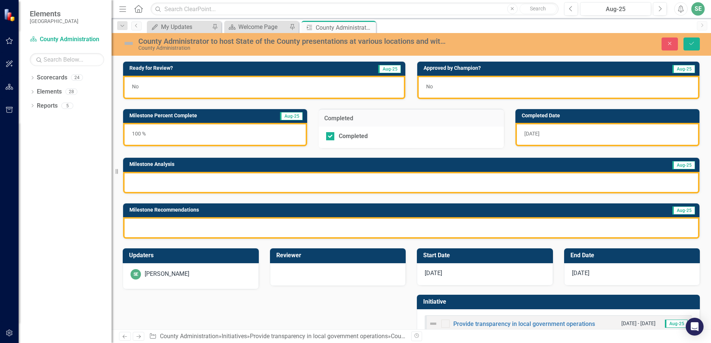
click at [167, 182] on div at bounding box center [411, 183] width 576 height 22
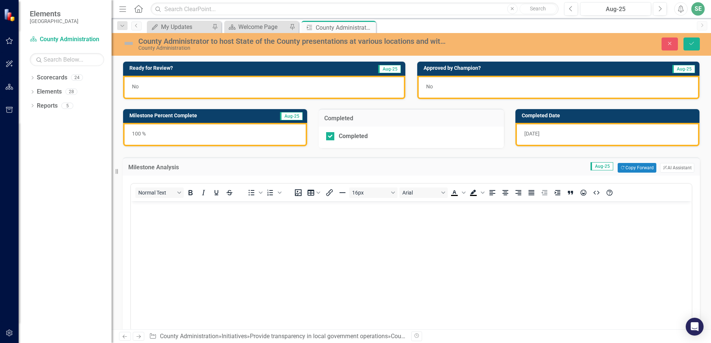
scroll to position [0, 0]
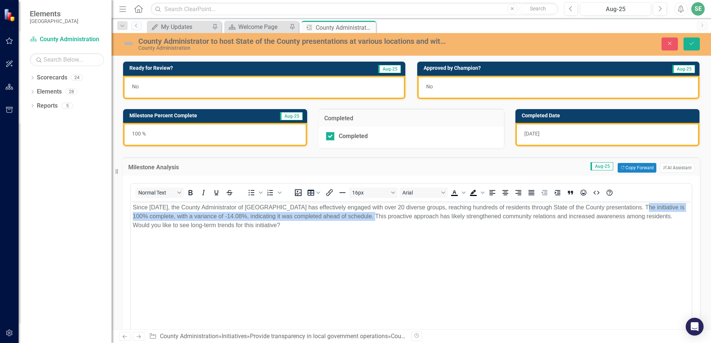
drag, startPoint x: 373, startPoint y: 217, endPoint x: 636, endPoint y: 201, distance: 262.9
click at [636, 201] on html "Since [DATE], the County Administrator of [GEOGRAPHIC_DATA] has effectively eng…" at bounding box center [411, 256] width 560 height 111
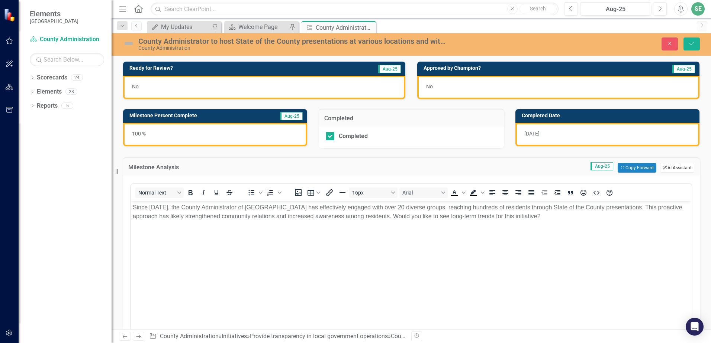
click at [670, 170] on button "ClearPoint AI AI Assistant" at bounding box center [677, 168] width 34 height 10
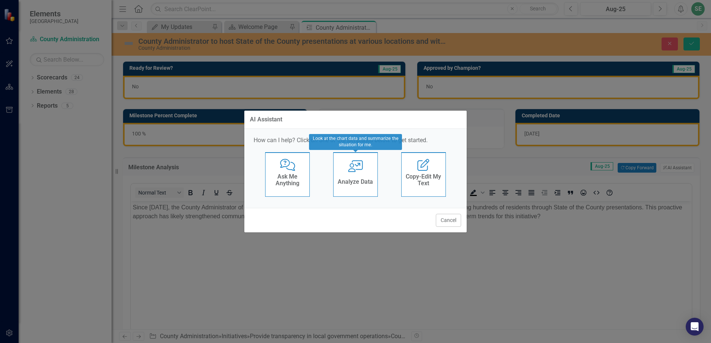
click at [362, 166] on icon at bounding box center [355, 167] width 15 height 12
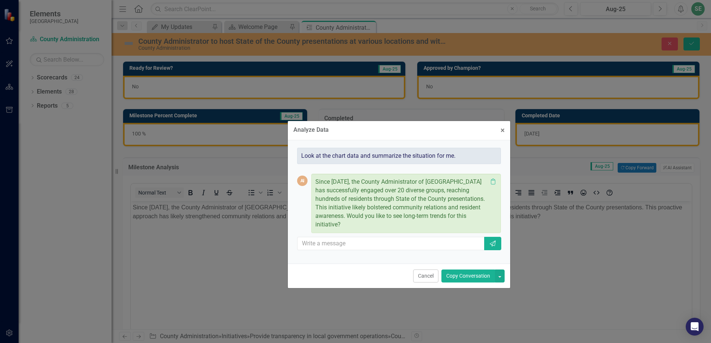
drag, startPoint x: 339, startPoint y: 100, endPoint x: 383, endPoint y: 133, distance: 54.6
click at [383, 133] on div "Analyze Data × Close" at bounding box center [399, 130] width 222 height 19
drag, startPoint x: 500, startPoint y: 130, endPoint x: 155, endPoint y: 97, distance: 346.6
click at [500, 130] on span "×" at bounding box center [502, 130] width 4 height 9
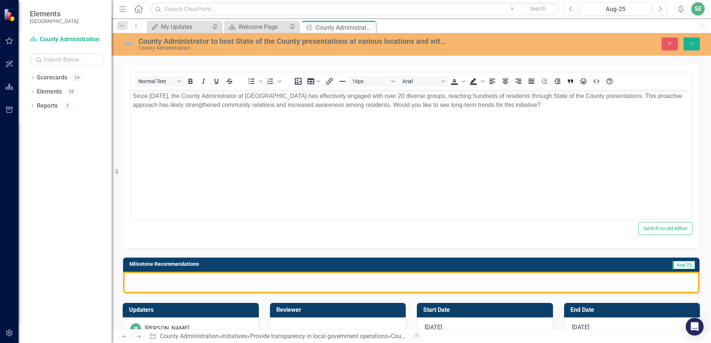
scroll to position [186, 0]
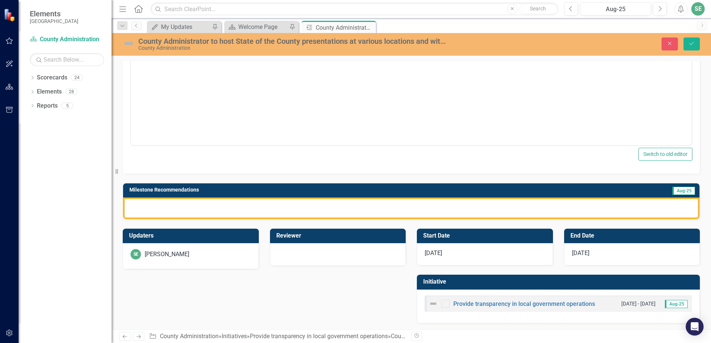
click at [185, 209] on div at bounding box center [411, 209] width 576 height 22
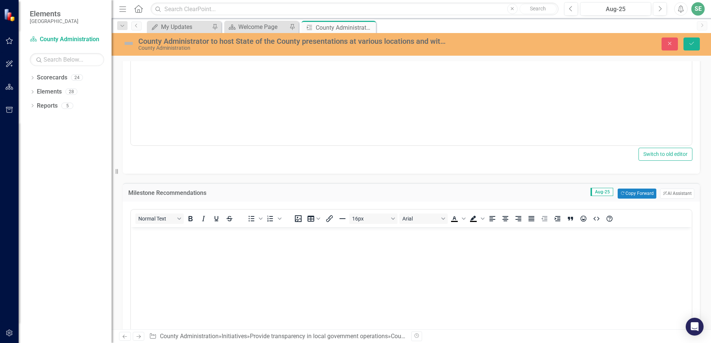
scroll to position [0, 0]
click at [666, 196] on button "ClearPoint AI AI Assistant" at bounding box center [677, 194] width 34 height 10
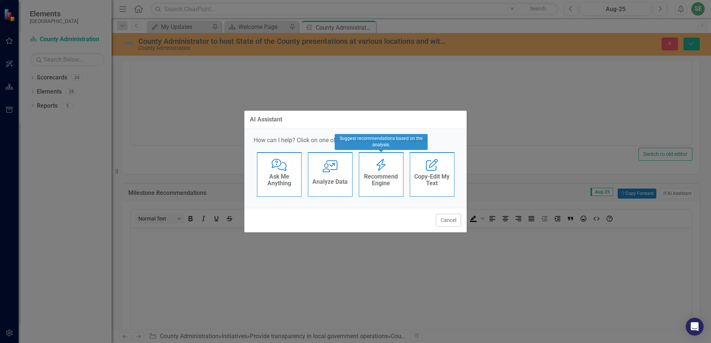
click at [385, 174] on h4 "Recommend Engine" at bounding box center [381, 180] width 36 height 13
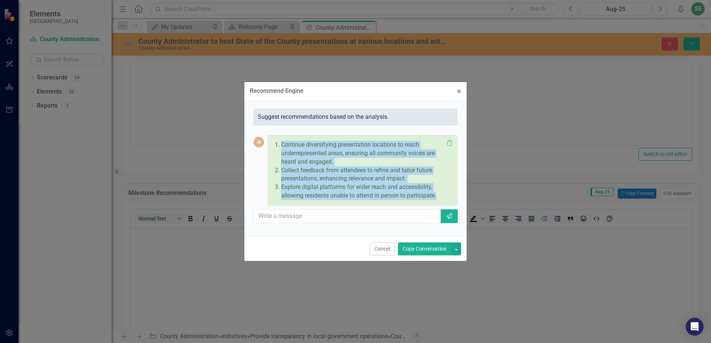
drag, startPoint x: 425, startPoint y: 195, endPoint x: 265, endPoint y: 143, distance: 168.4
click at [265, 143] on div "AI Continue diversifying presentation locations to reach underrepresented areas…" at bounding box center [355, 170] width 204 height 71
drag, startPoint x: 265, startPoint y: 143, endPoint x: 319, endPoint y: 144, distance: 53.5
copy div "Continue diversifying presentation locations to reach underrepresented areas, e…"
click at [459, 91] on span "×" at bounding box center [459, 91] width 4 height 9
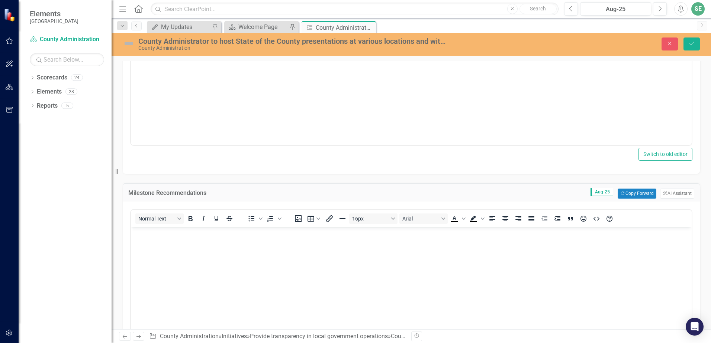
click at [193, 259] on body "Rich Text Area. Press ALT-0 for help." at bounding box center [411, 282] width 560 height 111
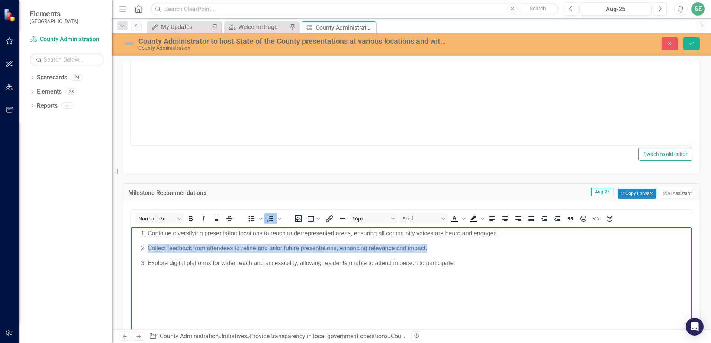
drag, startPoint x: 435, startPoint y: 248, endPoint x: 146, endPoint y: 249, distance: 289.2
click at [148, 249] on li "Collect feedback from attendees to refine and tailor future presentations, enha…" at bounding box center [419, 248] width 542 height 9
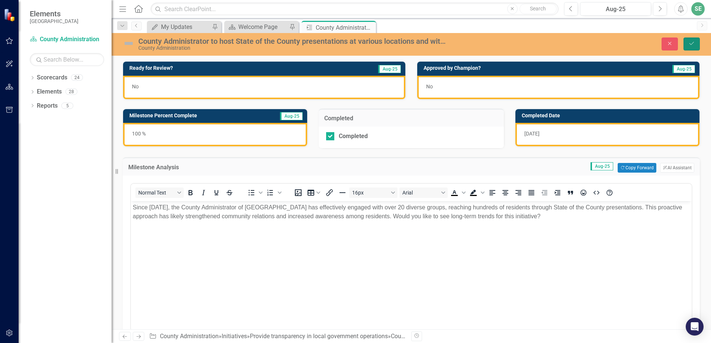
click at [692, 45] on icon "Save" at bounding box center [691, 43] width 7 height 5
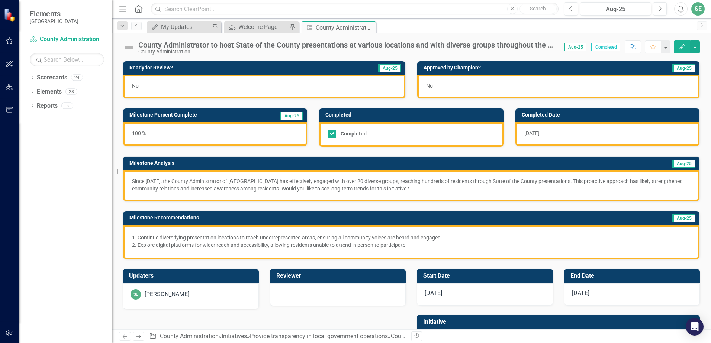
click at [128, 47] on img at bounding box center [129, 47] width 12 height 12
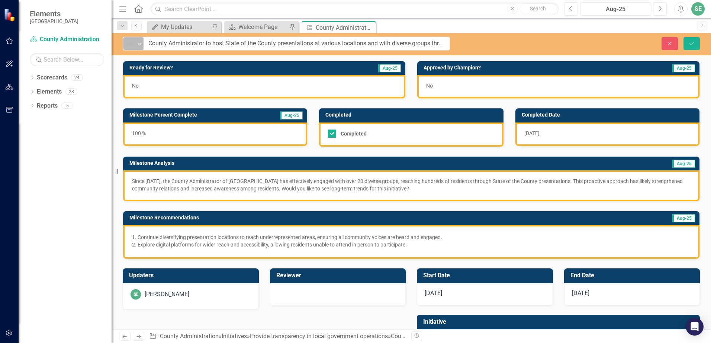
click at [131, 45] on img at bounding box center [129, 43] width 9 height 9
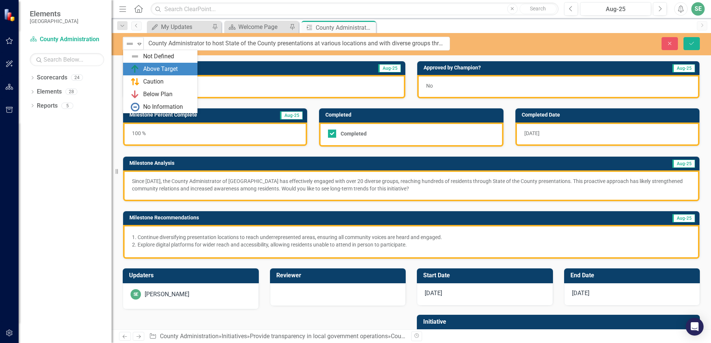
click at [137, 67] on img at bounding box center [134, 69] width 9 height 9
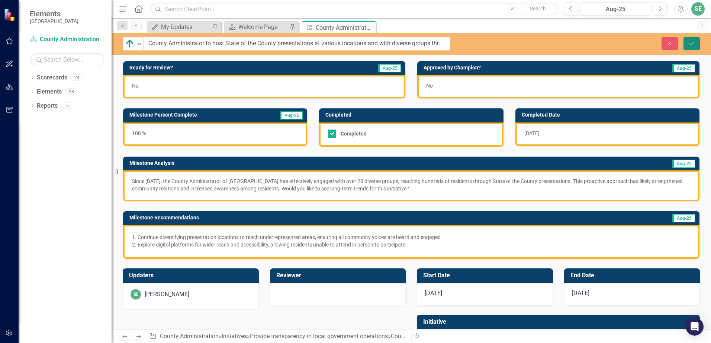
click at [694, 45] on icon "Save" at bounding box center [691, 43] width 7 height 5
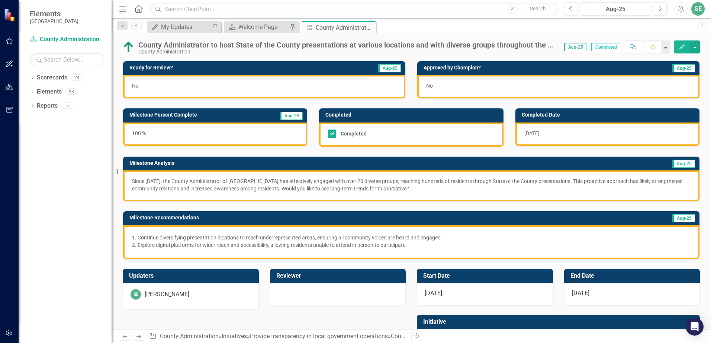
click at [158, 90] on div "No" at bounding box center [264, 86] width 282 height 23
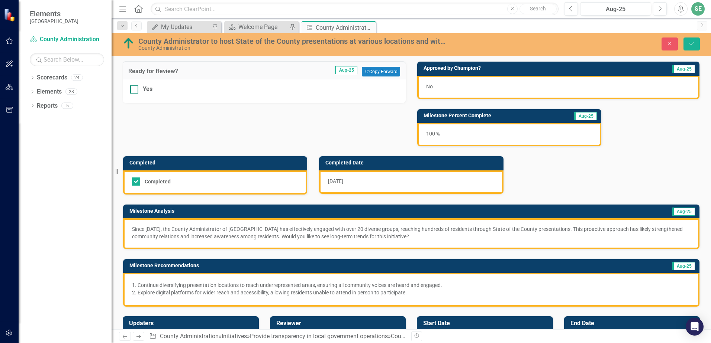
click at [136, 87] on div at bounding box center [134, 89] width 8 height 8
click at [135, 87] on input "Yes" at bounding box center [132, 87] width 5 height 5
checkbox input "true"
click at [695, 42] on button "Save" at bounding box center [691, 44] width 16 height 13
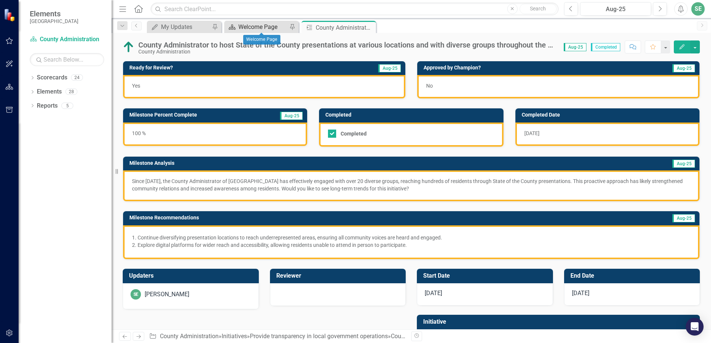
click at [256, 27] on div "Welcome Page" at bounding box center [262, 26] width 49 height 9
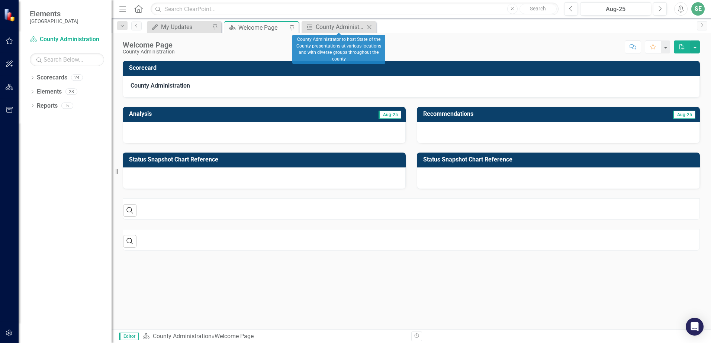
click at [370, 28] on icon "Close" at bounding box center [368, 27] width 7 height 6
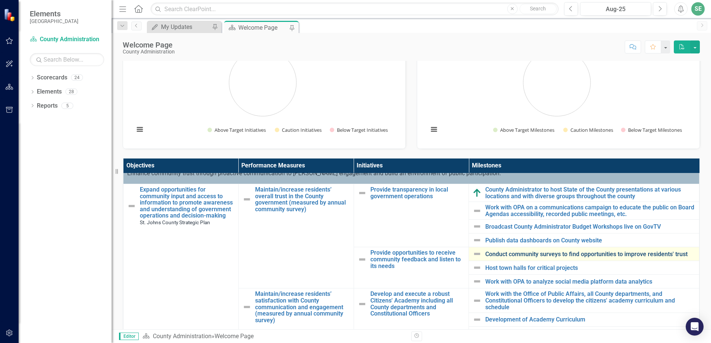
scroll to position [37, 0]
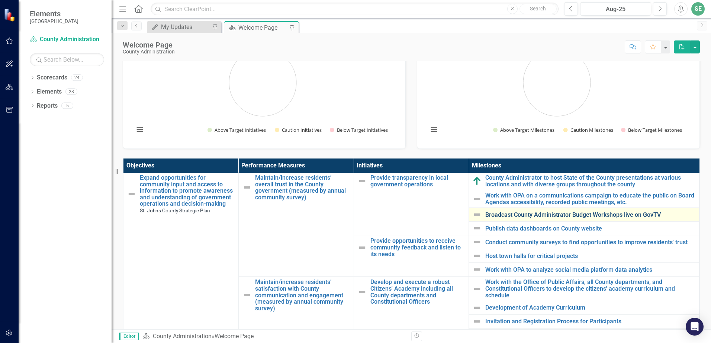
click at [584, 215] on link "Broadcast County Administrator Budget Workshops live on GovTV" at bounding box center [590, 215] width 210 height 7
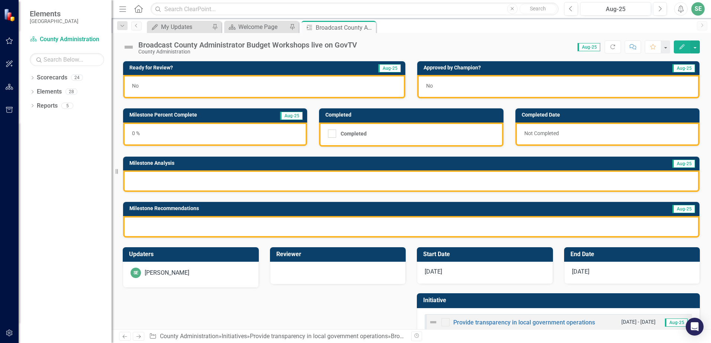
click at [128, 49] on img at bounding box center [129, 47] width 12 height 12
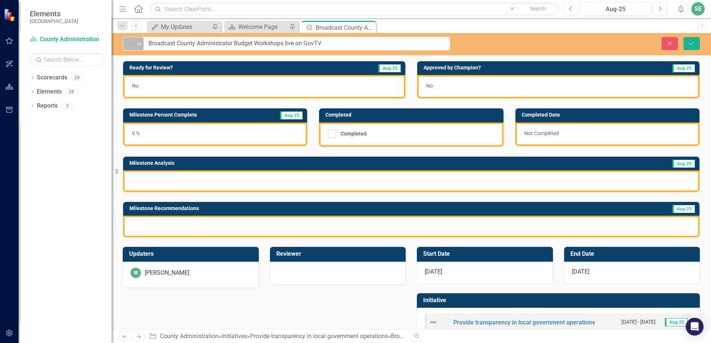
click at [134, 44] on div "Not Defined" at bounding box center [130, 43] width 10 height 9
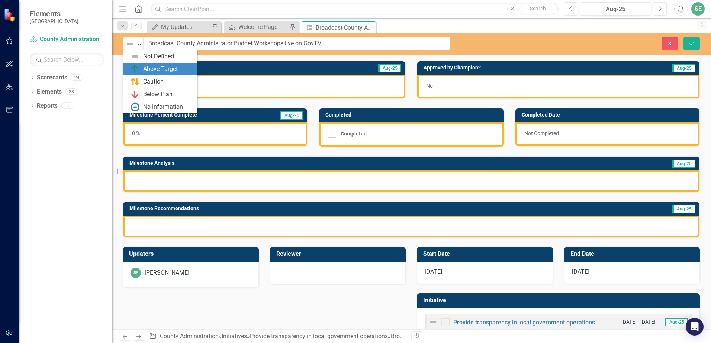
click at [144, 70] on div "Above Target" at bounding box center [160, 69] width 35 height 9
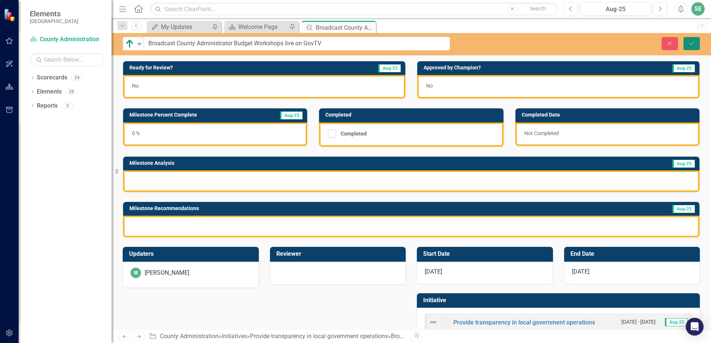
click at [690, 42] on icon "Save" at bounding box center [691, 43] width 7 height 5
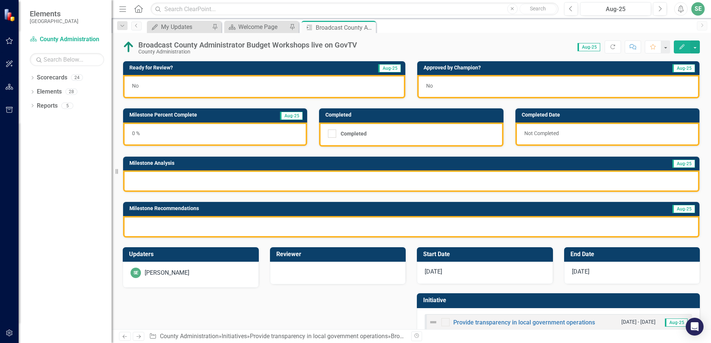
click at [159, 133] on div "0 %" at bounding box center [215, 134] width 184 height 23
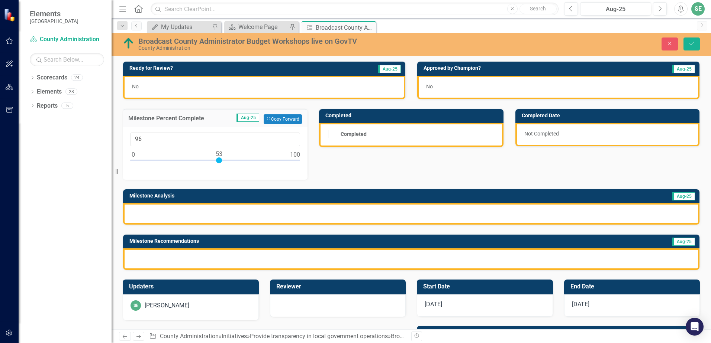
type input "100"
drag, startPoint x: 135, startPoint y: 160, endPoint x: 349, endPoint y: 172, distance: 214.1
click at [349, 172] on div "Ready for Review? Aug-25 No Approved by Champion? Aug-25 No Milestone Percent C…" at bounding box center [411, 161] width 588 height 219
click at [346, 167] on div "Ready for Review? Aug-25 No Approved by Champion? Aug-25 No Milestone Percent C…" at bounding box center [411, 161] width 588 height 219
click at [691, 43] on icon "Save" at bounding box center [691, 43] width 7 height 5
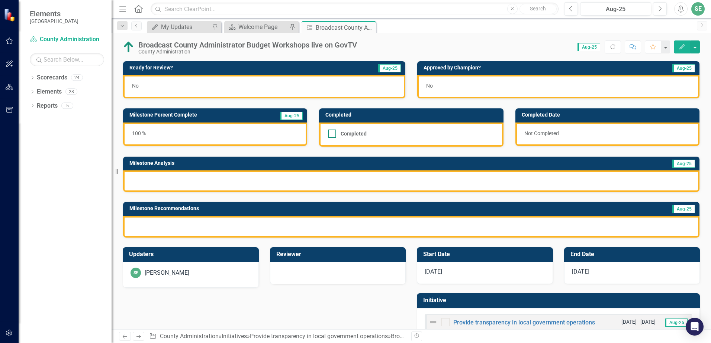
click at [332, 136] on div at bounding box center [332, 134] width 8 height 8
click at [332, 135] on input "Completed" at bounding box center [330, 132] width 5 height 5
checkbox input "true"
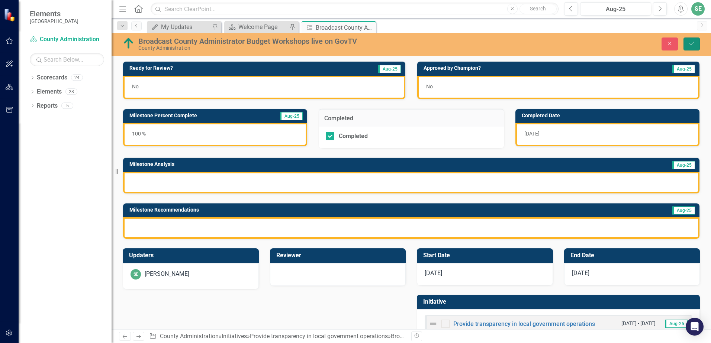
click at [693, 42] on icon "Save" at bounding box center [691, 43] width 7 height 5
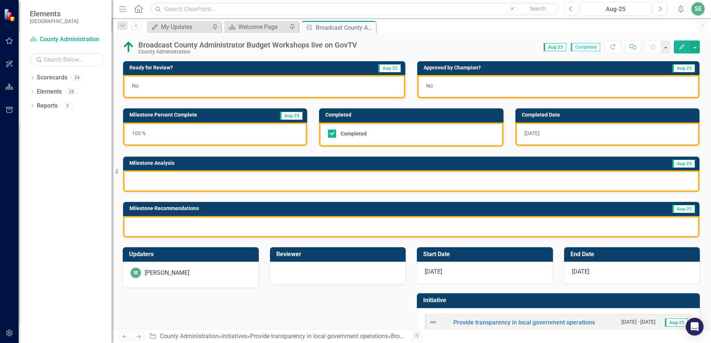
scroll to position [20, 0]
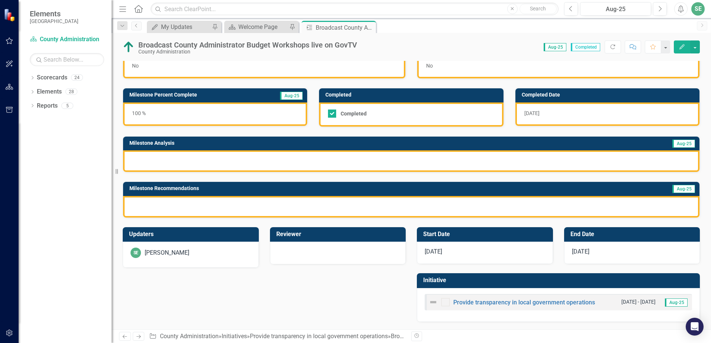
click at [426, 253] on span "[DATE]" at bounding box center [432, 251] width 17 height 7
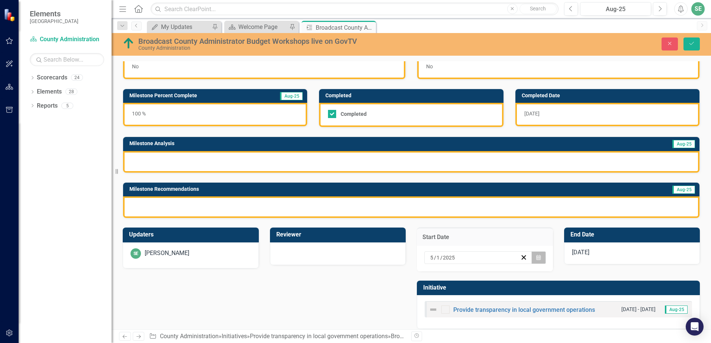
click at [536, 260] on icon "Calendar" at bounding box center [538, 257] width 4 height 5
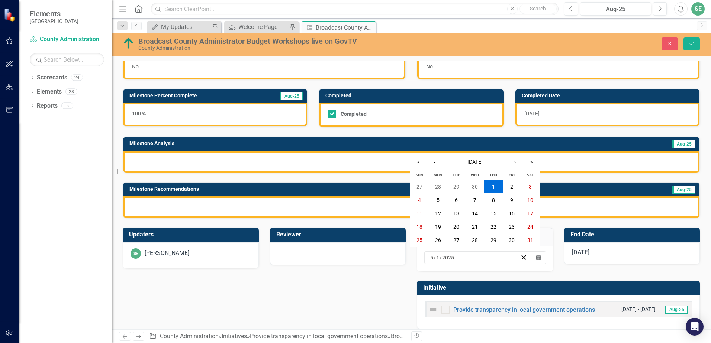
click at [584, 254] on span "[DATE]" at bounding box center [580, 252] width 17 height 7
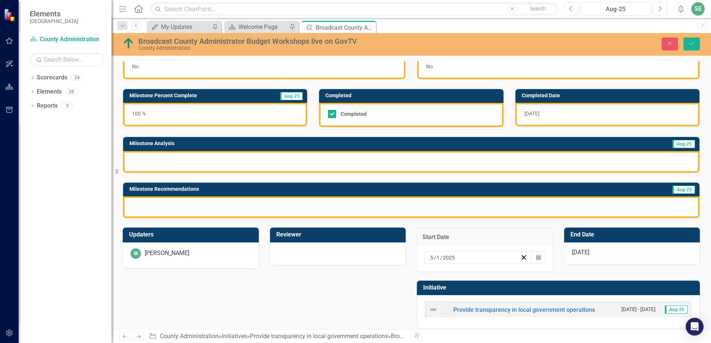
click at [583, 254] on span "[DATE]" at bounding box center [580, 252] width 17 height 7
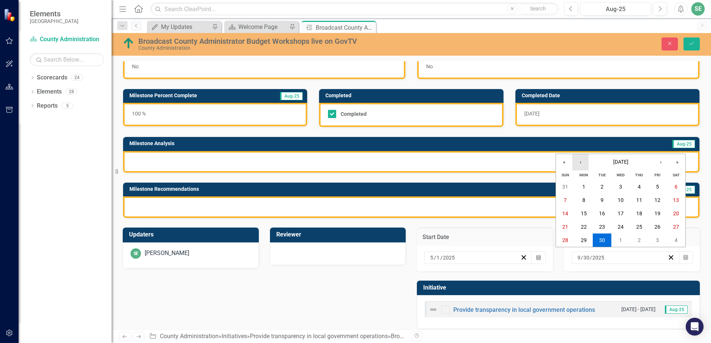
click at [582, 165] on button "‹" at bounding box center [580, 162] width 16 height 16
click at [604, 213] on abbr "13" at bounding box center [602, 214] width 6 height 6
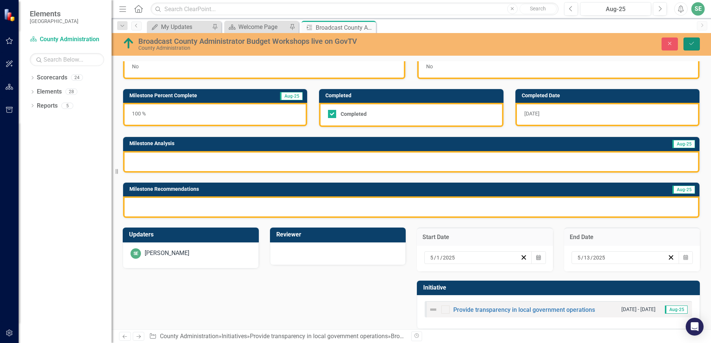
drag, startPoint x: 691, startPoint y: 48, endPoint x: 690, endPoint y: 52, distance: 4.0
click at [691, 48] on button "Save" at bounding box center [691, 44] width 16 height 13
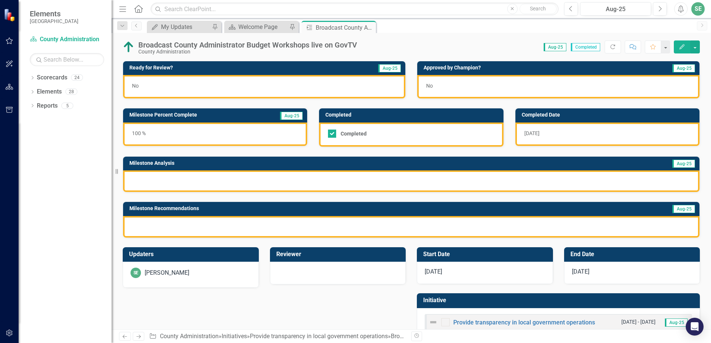
click at [144, 185] on div at bounding box center [411, 182] width 576 height 22
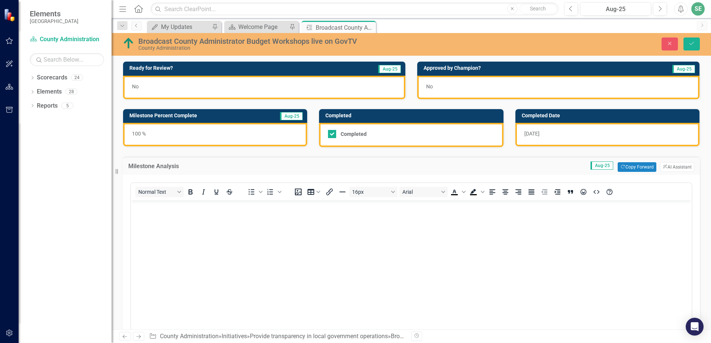
scroll to position [0, 0]
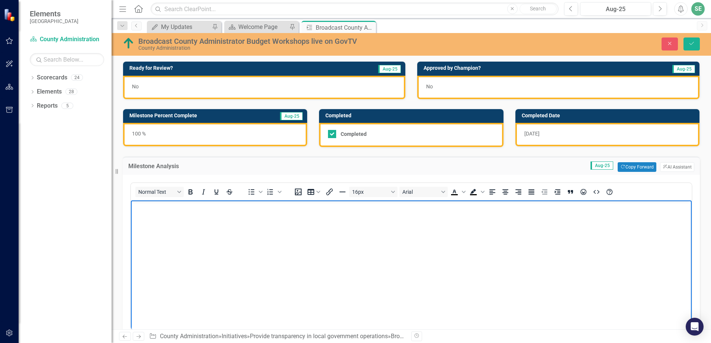
click at [160, 222] on body "Rich Text Area. Press ALT-0 for help." at bounding box center [411, 256] width 560 height 111
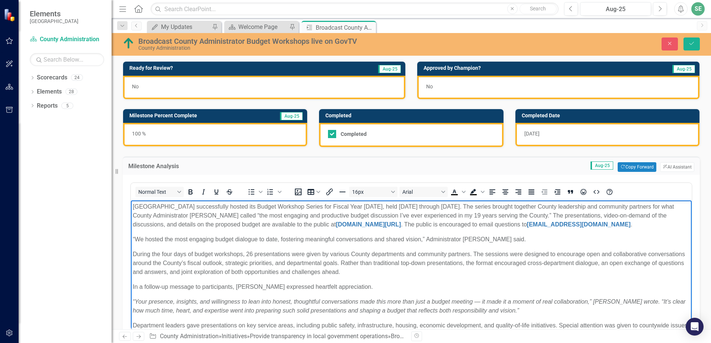
click at [627, 207] on p "St. Johns County successfully hosted its Budget Workshop Series for Fiscal Year…" at bounding box center [411, 216] width 557 height 27
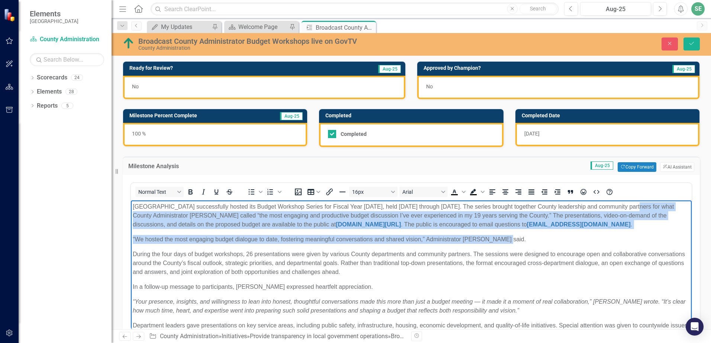
drag, startPoint x: 563, startPoint y: 230, endPoint x: 627, endPoint y: 207, distance: 68.7
click at [627, 207] on body "St. Johns County successfully hosted its Budget Workshop Series for Fiscal Year…" at bounding box center [411, 289] width 560 height 176
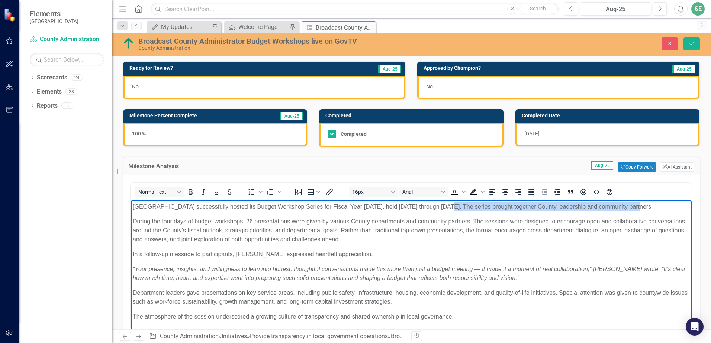
drag, startPoint x: 639, startPoint y: 209, endPoint x: 439, endPoint y: 207, distance: 200.7
click at [439, 207] on p "St. Johns County successfully hosted its Budget Workshop Series for Fiscal Year…" at bounding box center [411, 207] width 557 height 9
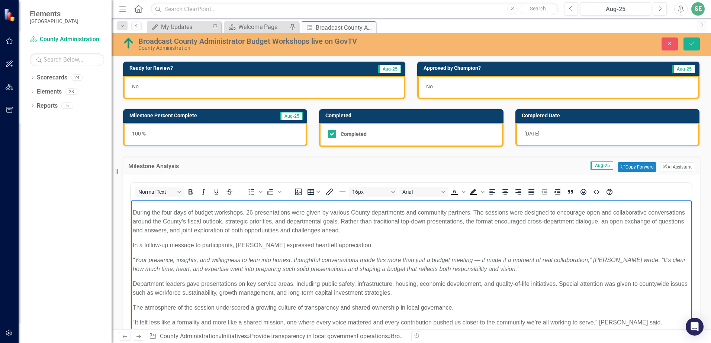
scroll to position [14, 0]
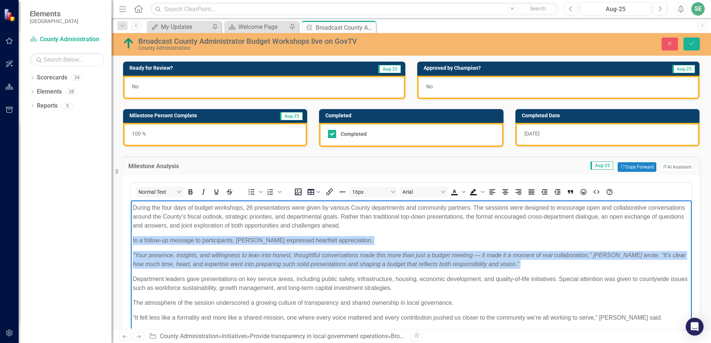
drag, startPoint x: 512, startPoint y: 262, endPoint x: 132, endPoint y: 240, distance: 380.9
click at [132, 240] on body "St. Johns County successfully hosted its Budget Workshop Series for Fiscal Year…" at bounding box center [411, 258] width 560 height 143
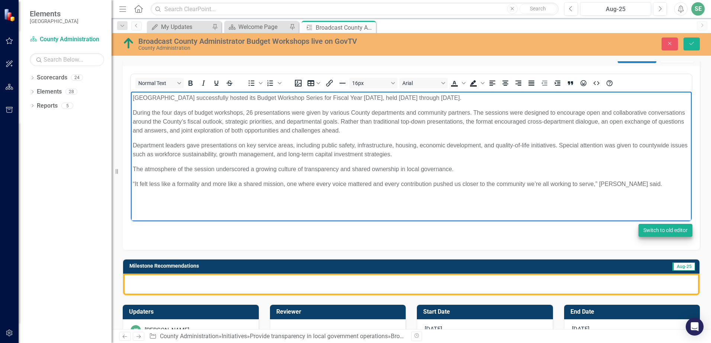
scroll to position [111, 0]
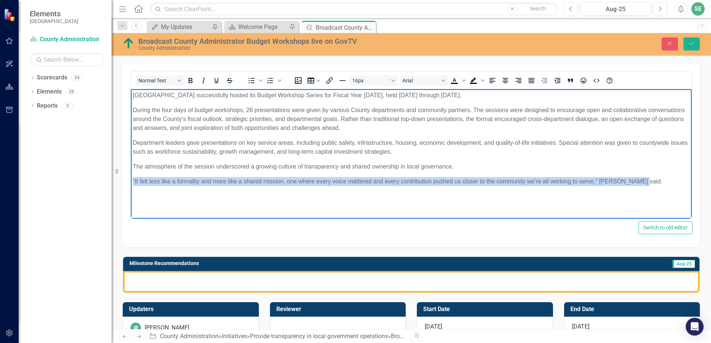
drag, startPoint x: 640, startPoint y: 183, endPoint x: 114, endPoint y: 184, distance: 525.2
click at [131, 184] on html "St. Johns County successfully hosted its Budget Workshop Series for Fiscal Year…" at bounding box center [411, 144] width 560 height 111
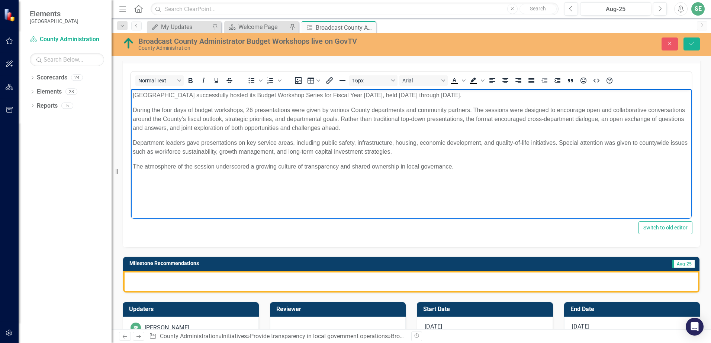
scroll to position [0, 0]
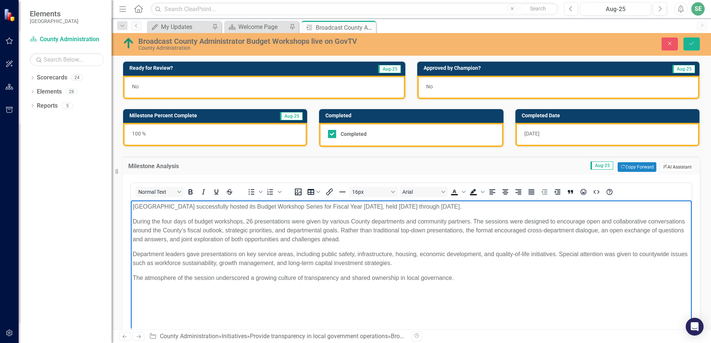
click at [662, 170] on button "ClearPoint AI AI Assistant" at bounding box center [677, 167] width 34 height 10
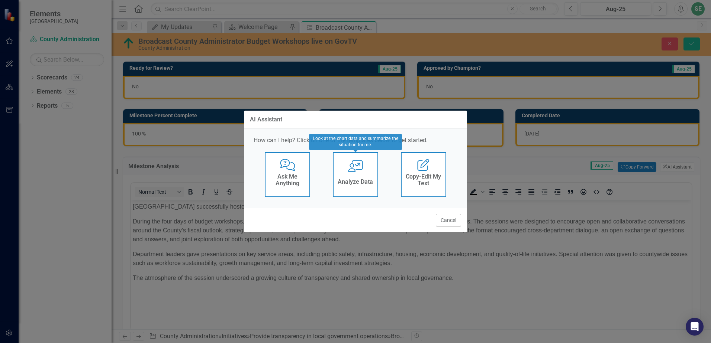
click at [362, 178] on div "Analyze Data" at bounding box center [354, 183] width 35 height 12
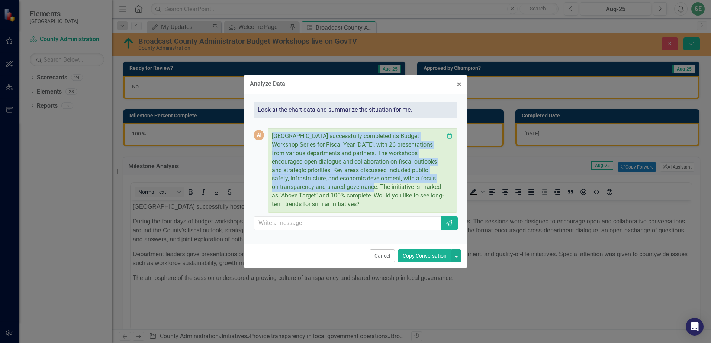
drag, startPoint x: 372, startPoint y: 188, endPoint x: 263, endPoint y: 127, distance: 124.5
click at [263, 127] on div "AI St. Johns County successfully completed its Budget Workshop Series for Fisca…" at bounding box center [355, 177] width 204 height 117
drag, startPoint x: 263, startPoint y: 127, endPoint x: 290, endPoint y: 141, distance: 30.6
copy div "St. Johns County successfully completed its Budget Workshop Series for Fiscal Y…"
click at [460, 84] on span "×" at bounding box center [459, 84] width 4 height 9
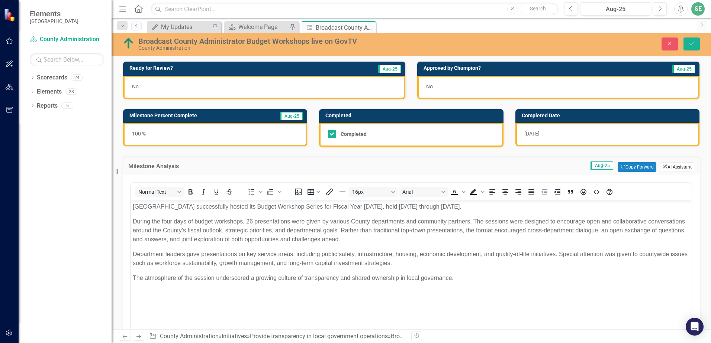
click at [667, 171] on button "ClearPoint AI AI Assistant" at bounding box center [677, 167] width 34 height 10
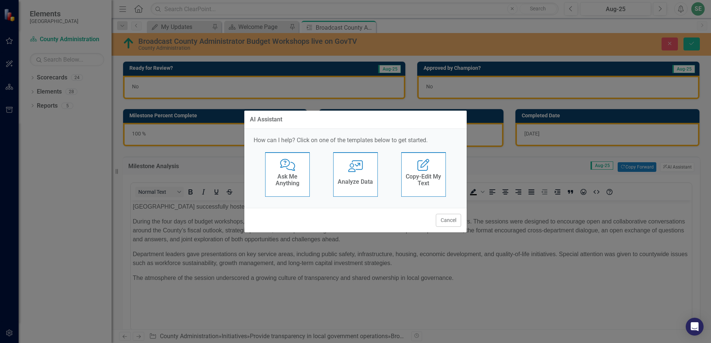
click at [703, 181] on div "AI Assistant How can I help? Click on one of the templates below to get started…" at bounding box center [355, 171] width 711 height 343
click at [459, 223] on button "Cancel" at bounding box center [448, 220] width 25 height 13
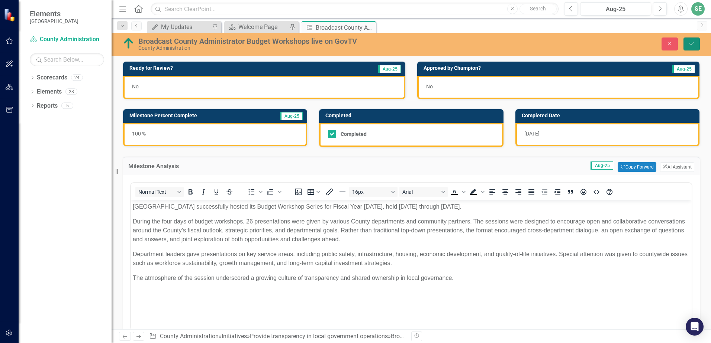
click at [695, 47] on button "Save" at bounding box center [691, 44] width 16 height 13
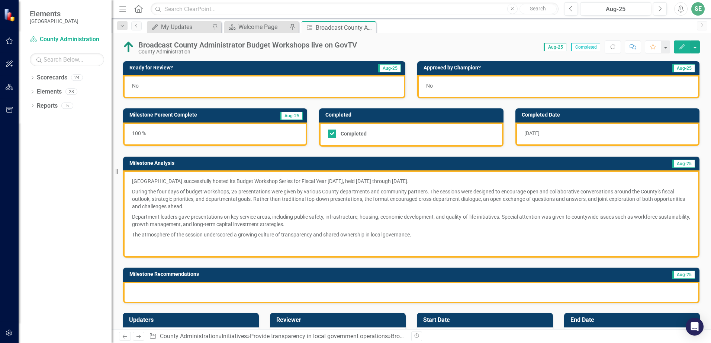
click at [330, 213] on p "Department leaders gave presentations on key service areas, including public sa…" at bounding box center [411, 221] width 558 height 18
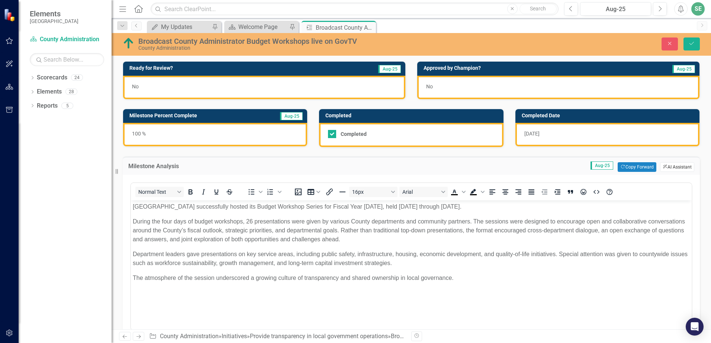
click at [664, 171] on button "ClearPoint AI AI Assistant" at bounding box center [677, 167] width 34 height 10
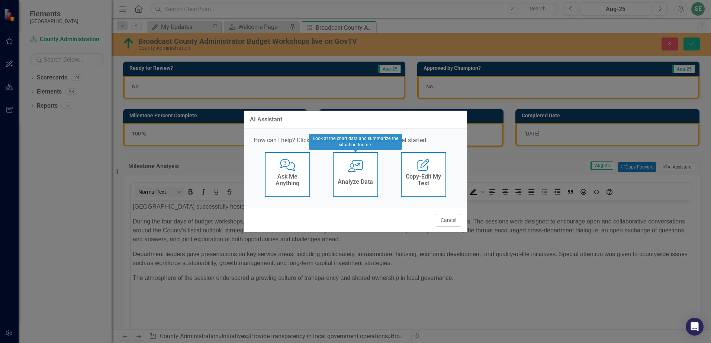
click at [363, 180] on h4 "Analyze Data" at bounding box center [354, 182] width 35 height 7
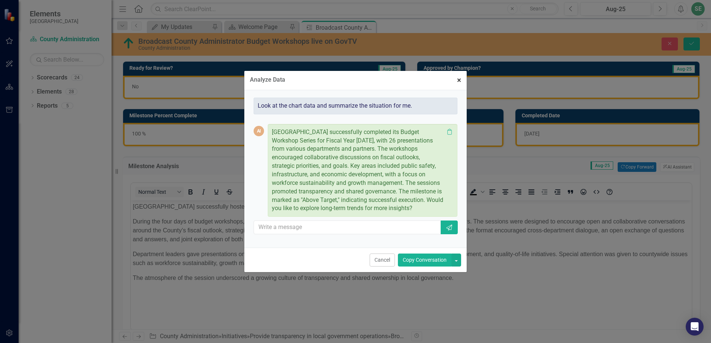
click at [457, 83] on span "×" at bounding box center [459, 80] width 4 height 9
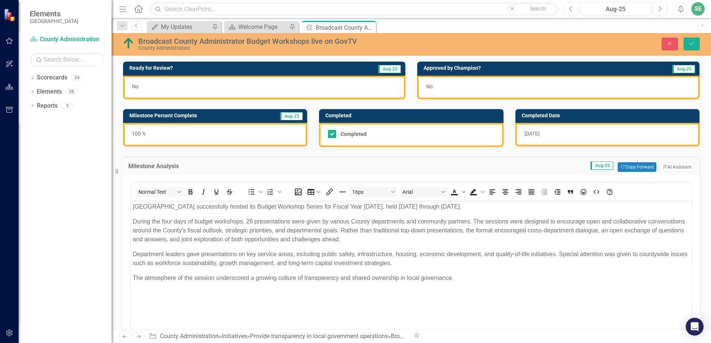
click at [375, 261] on p "Department leaders gave presentations on key service areas, including public sa…" at bounding box center [411, 259] width 557 height 18
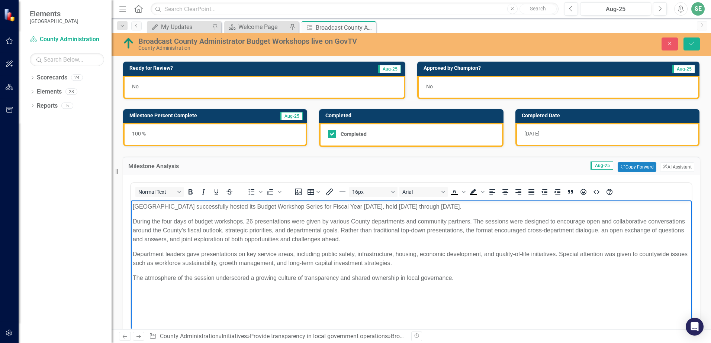
drag, startPoint x: 472, startPoint y: 280, endPoint x: 119, endPoint y: 200, distance: 362.1
click at [131, 201] on html "St. Johns County successfully hosted its Budget Workshop Series for Fiscal Year…" at bounding box center [411, 256] width 560 height 111
paste body "Rich Text Area. Press ALT-0 for help."
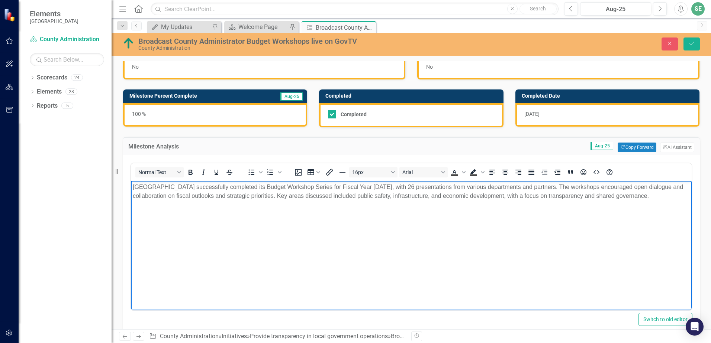
scroll to position [37, 0]
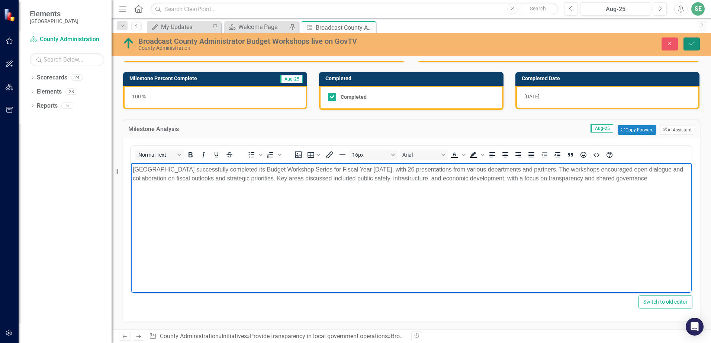
drag, startPoint x: 689, startPoint y: 42, endPoint x: 683, endPoint y: 105, distance: 63.8
click at [689, 42] on icon "Save" at bounding box center [691, 43] width 7 height 5
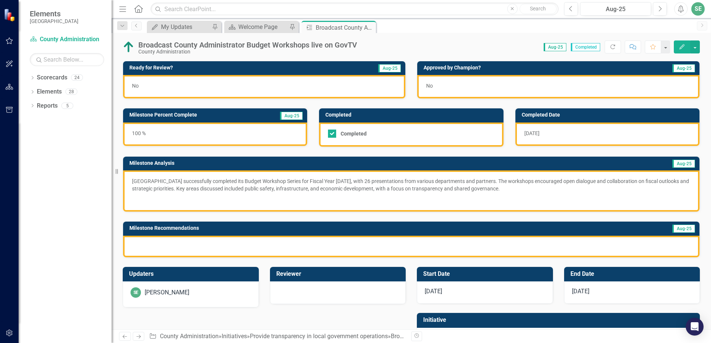
click at [193, 249] on div at bounding box center [411, 247] width 576 height 22
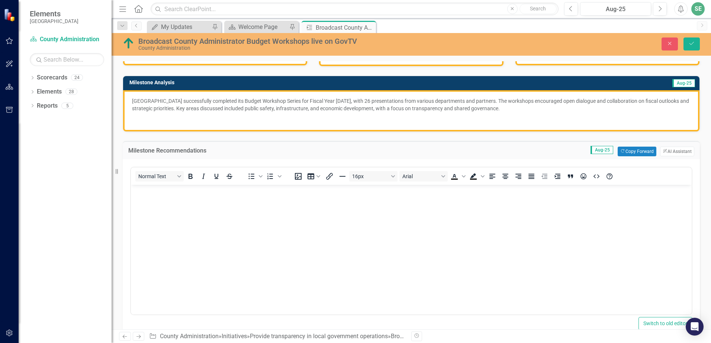
scroll to position [74, 0]
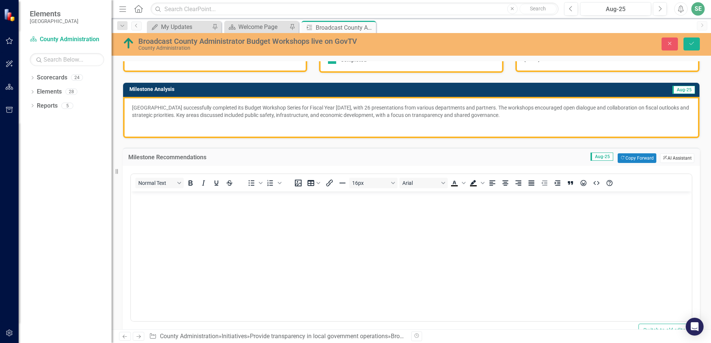
click at [664, 158] on button "ClearPoint AI AI Assistant" at bounding box center [677, 158] width 34 height 10
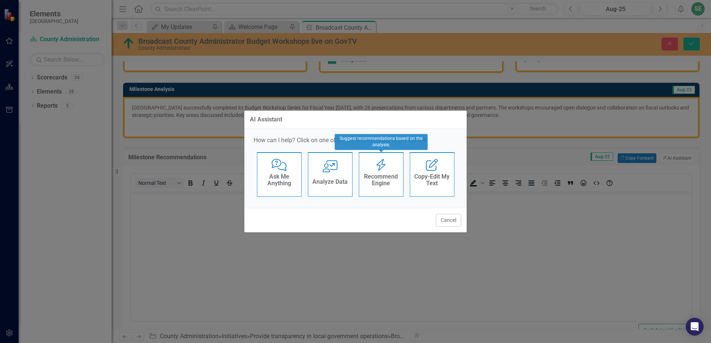
click at [378, 187] on h4 "Recommend Engine" at bounding box center [381, 180] width 36 height 13
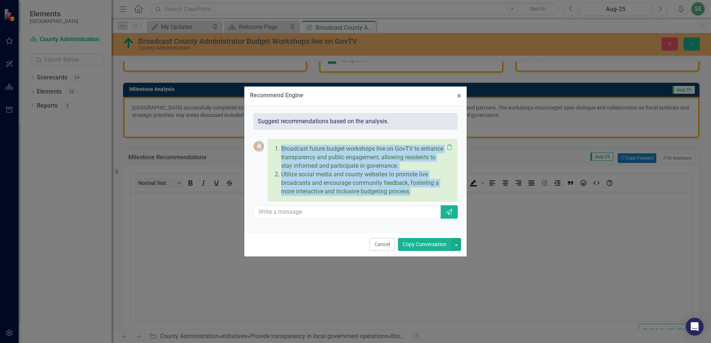
drag, startPoint x: 418, startPoint y: 193, endPoint x: 255, endPoint y: 140, distance: 170.5
click at [255, 140] on div "AI Broadcast future budget workshops live on GovTV to enhance transparency and …" at bounding box center [355, 170] width 204 height 62
drag, startPoint x: 255, startPoint y: 140, endPoint x: 363, endPoint y: 179, distance: 114.2
click at [359, 176] on p "Utilize social media and county websites to promote live broadcasts and encoura…" at bounding box center [362, 184] width 163 height 26
drag, startPoint x: 417, startPoint y: 195, endPoint x: 275, endPoint y: 144, distance: 151.3
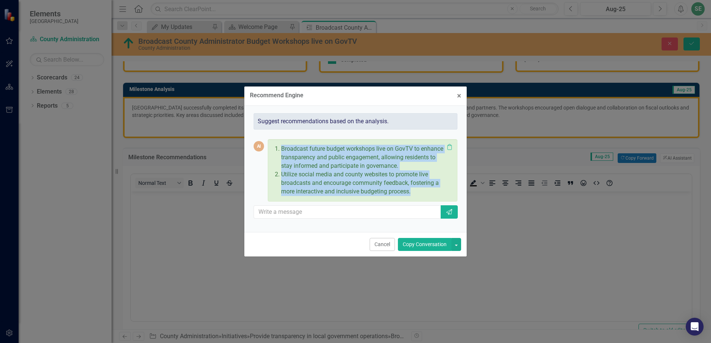
click at [275, 144] on div "Broadcast future budget workshops live on GovTV to enhance transparency and pub…" at bounding box center [358, 170] width 172 height 54
drag, startPoint x: 275, startPoint y: 144, endPoint x: 315, endPoint y: 157, distance: 42.2
copy ol "Broadcast future budget workshops live on GovTV to enhance transparency and pub…"
click at [458, 96] on span "×" at bounding box center [459, 95] width 4 height 9
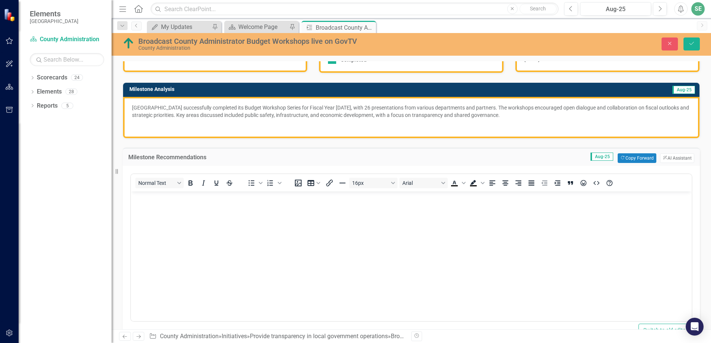
click at [196, 232] on body "Rich Text Area. Press ALT-0 for help." at bounding box center [411, 246] width 560 height 111
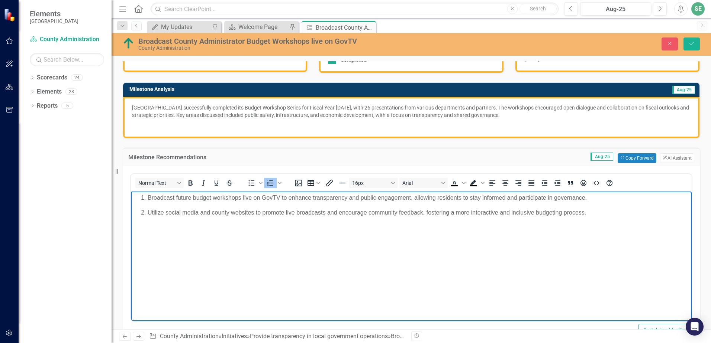
click at [149, 212] on p "Utilize social media and county websites to promote live broadcasts and encoura…" at bounding box center [419, 212] width 542 height 9
click at [699, 43] on div "Close Save" at bounding box center [585, 44] width 239 height 13
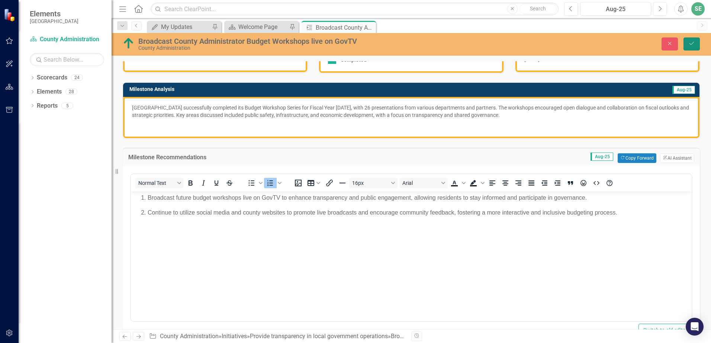
click at [694, 45] on icon "Save" at bounding box center [691, 43] width 7 height 5
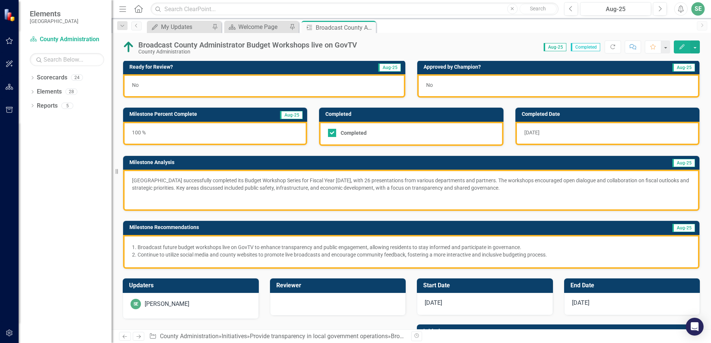
scroll to position [0, 0]
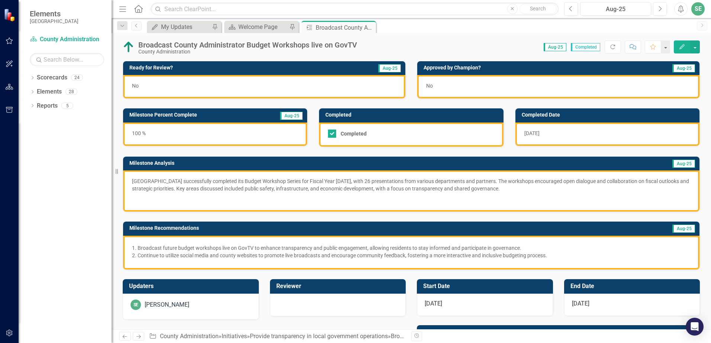
click at [221, 88] on div "No" at bounding box center [264, 86] width 282 height 23
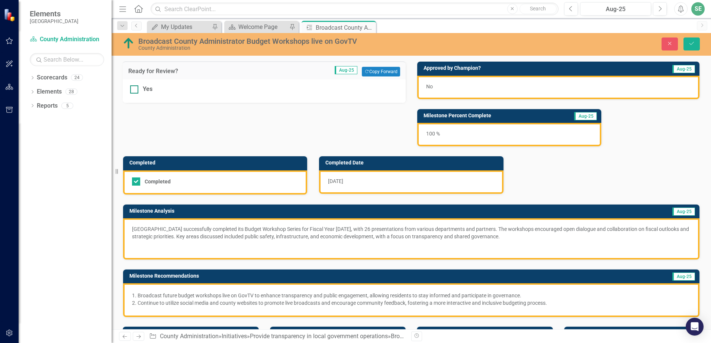
click at [134, 92] on div at bounding box center [134, 89] width 8 height 8
click at [134, 90] on input "Yes" at bounding box center [132, 87] width 5 height 5
checkbox input "true"
click at [694, 40] on button "Save" at bounding box center [691, 44] width 16 height 13
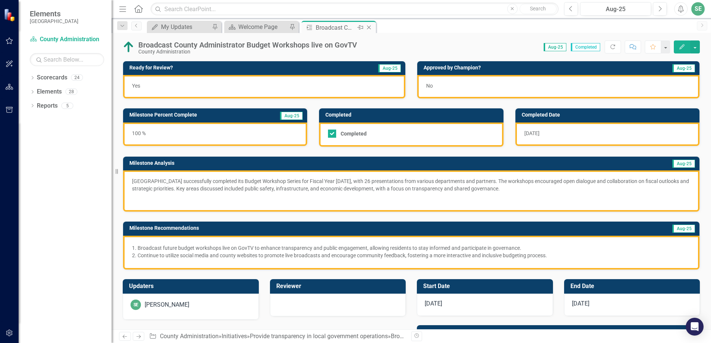
click at [368, 28] on icon "Close" at bounding box center [368, 28] width 7 height 6
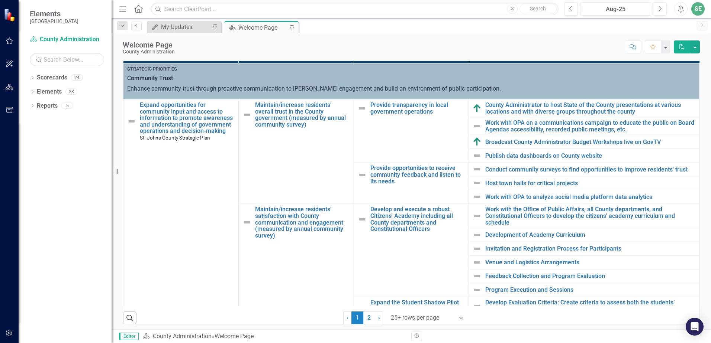
scroll to position [223, 0]
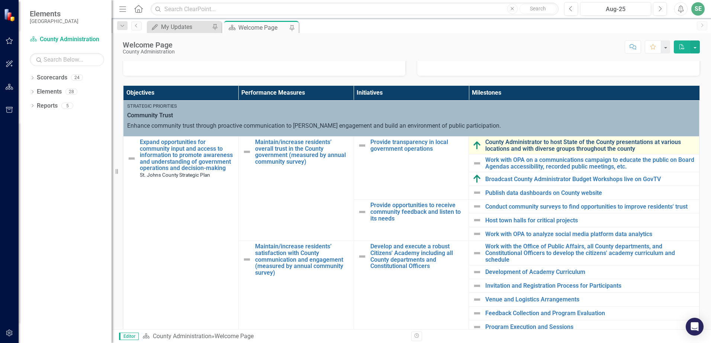
click at [508, 146] on link "County Administrator to host State of the County presentations at various locat…" at bounding box center [590, 145] width 210 height 13
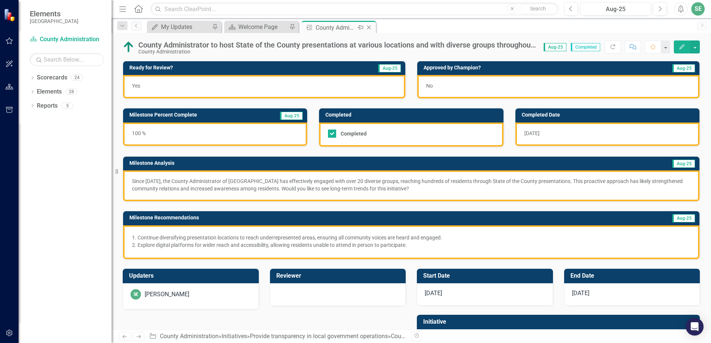
click at [369, 28] on icon "Close" at bounding box center [368, 28] width 7 height 6
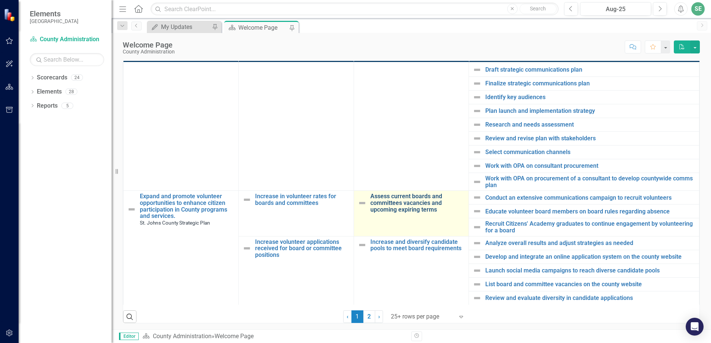
scroll to position [334, 0]
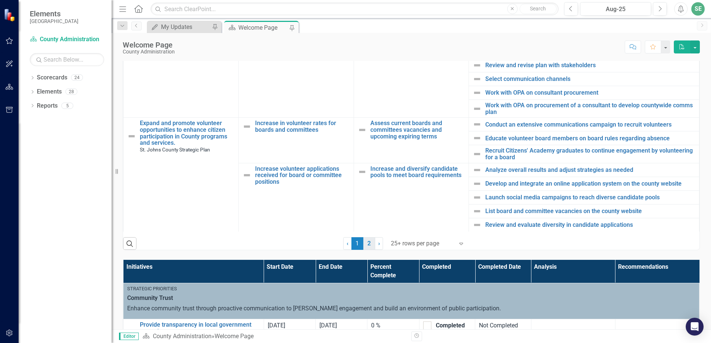
click at [369, 245] on link "2" at bounding box center [369, 243] width 12 height 13
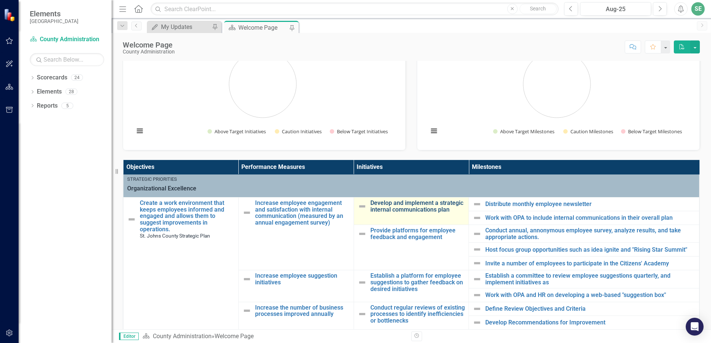
scroll to position [0, 0]
